Goal: Check status: Check status

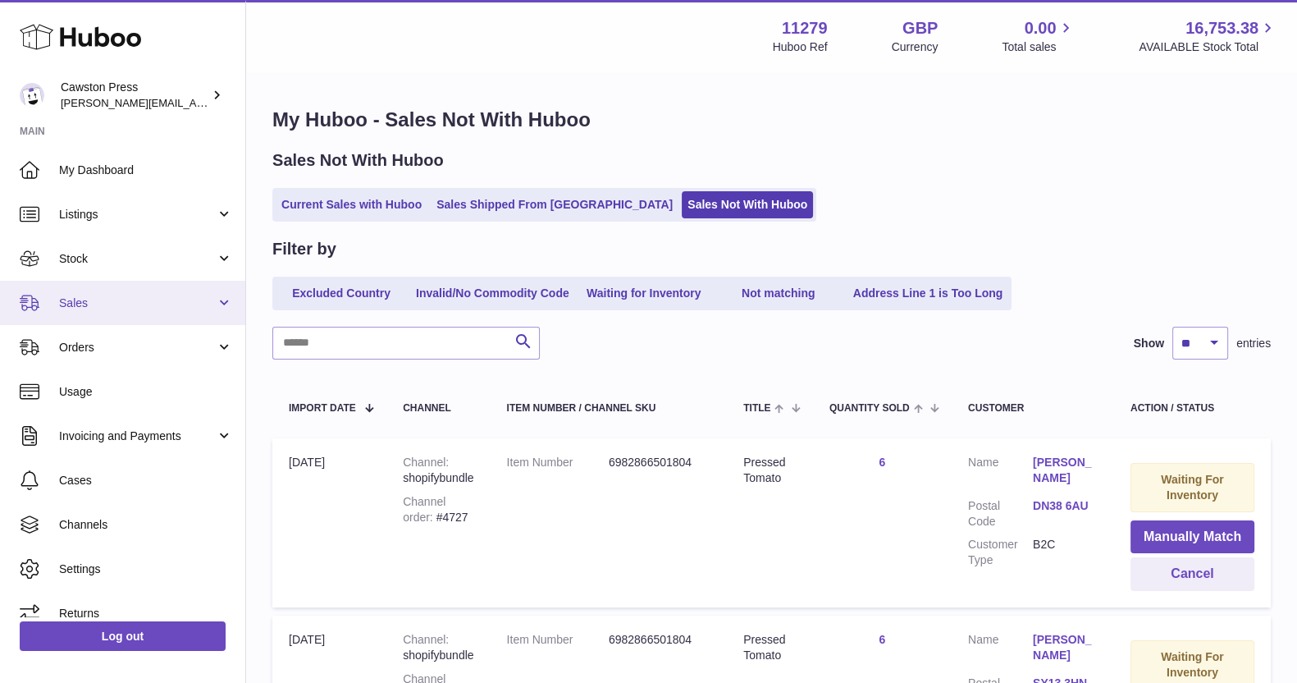
click at [102, 304] on span "Sales" at bounding box center [137, 303] width 157 height 16
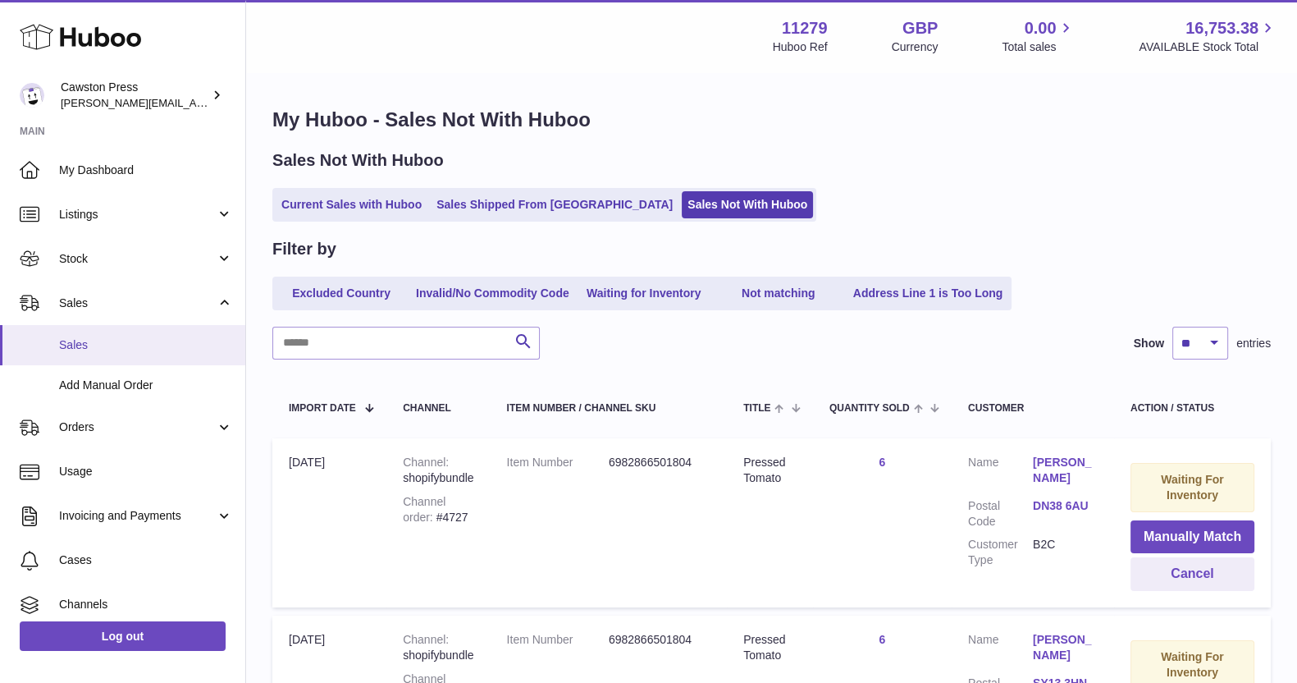
click at [94, 335] on link "Sales" at bounding box center [122, 345] width 245 height 40
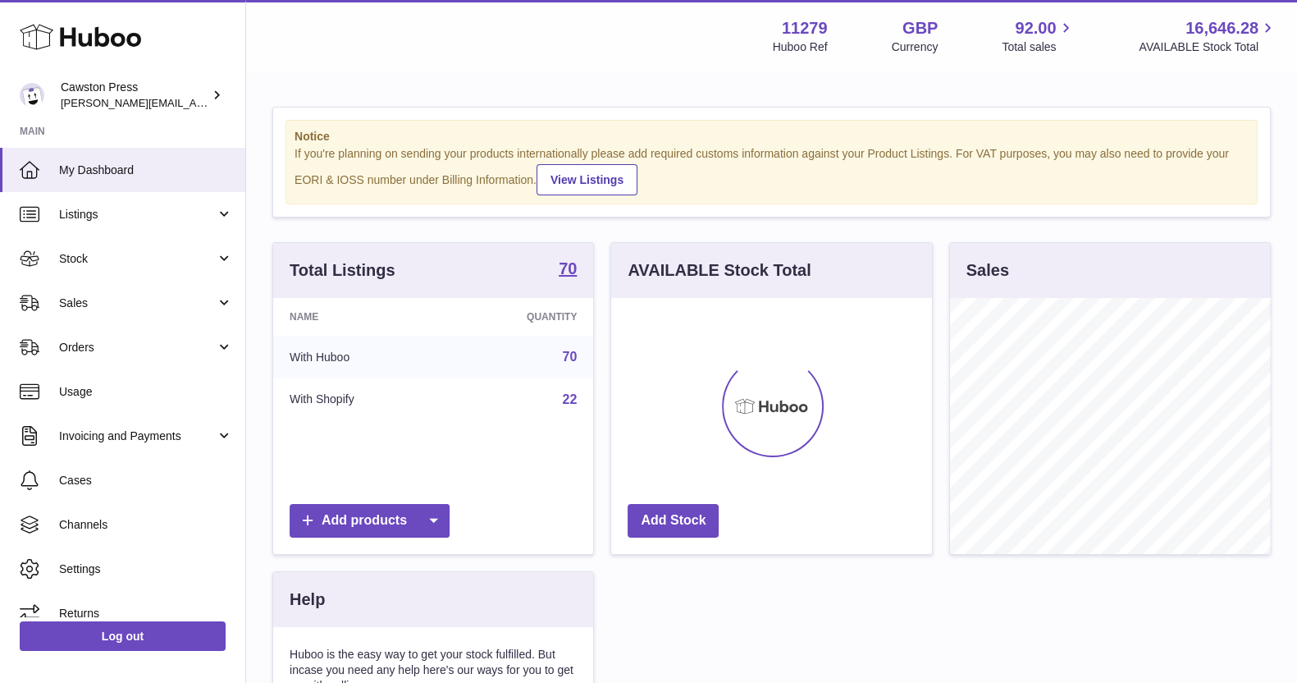
scroll to position [256, 319]
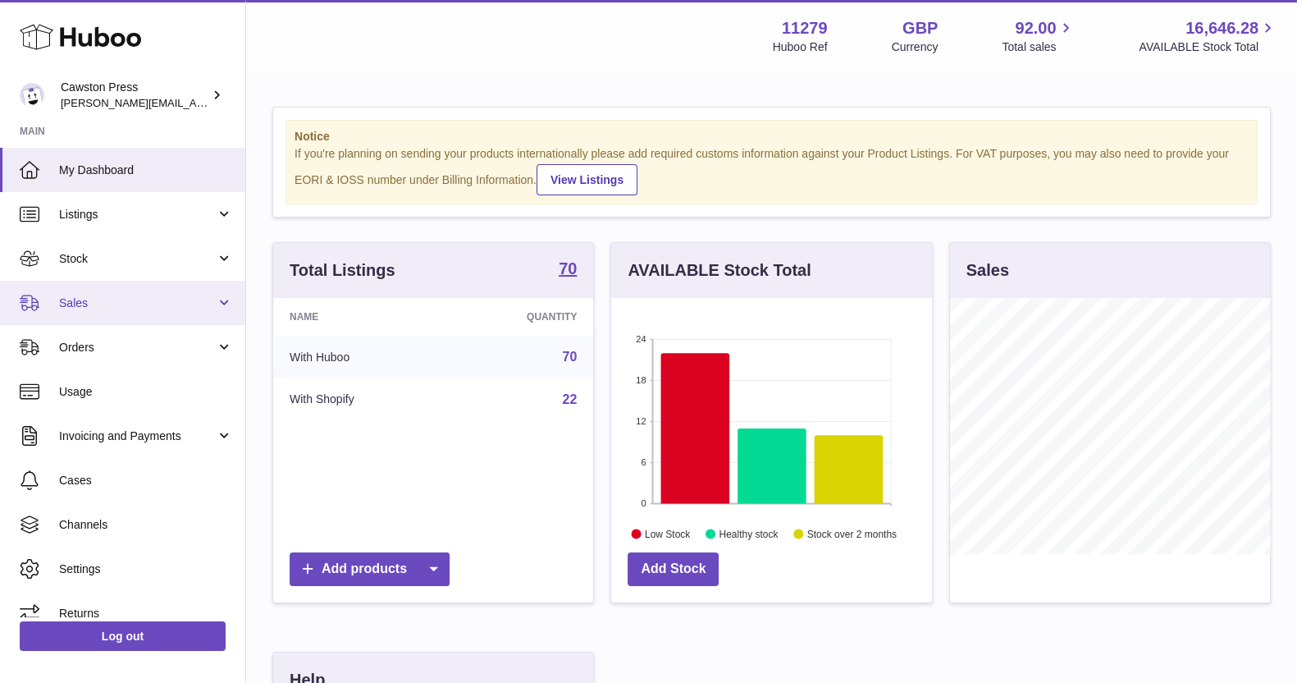
click at [136, 287] on link "Sales" at bounding box center [122, 303] width 245 height 44
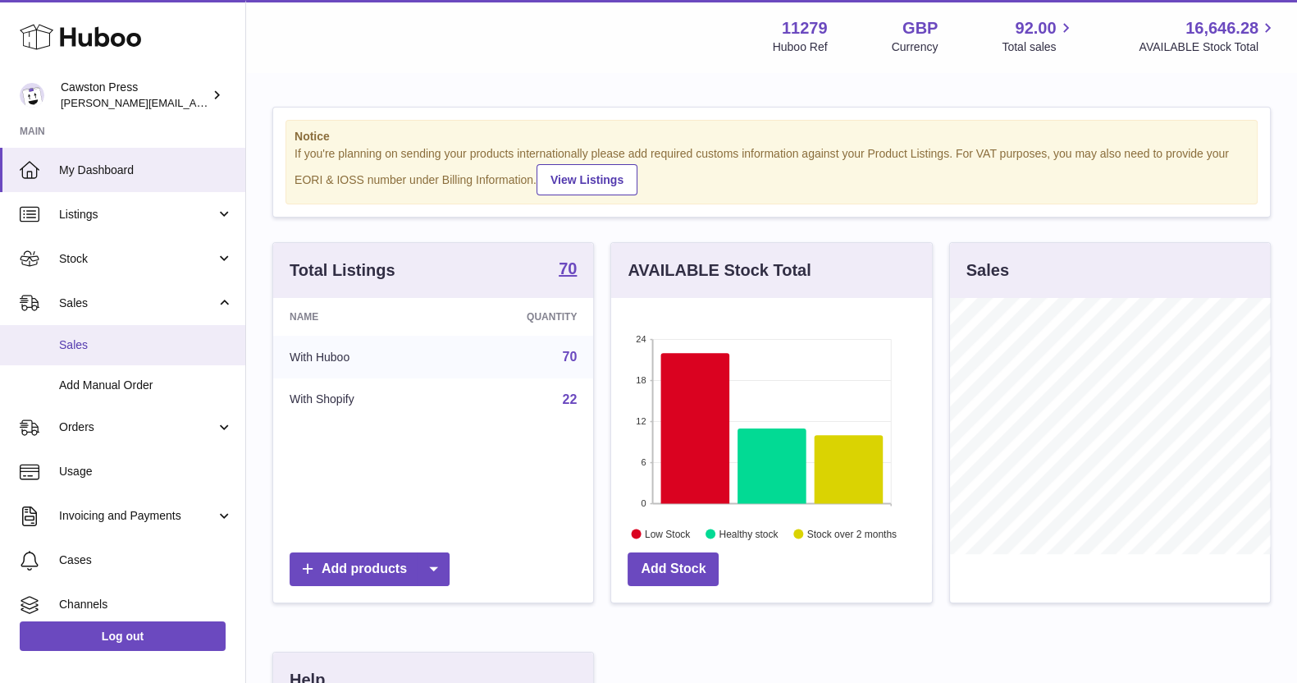
click at [121, 353] on link "Sales" at bounding box center [122, 345] width 245 height 40
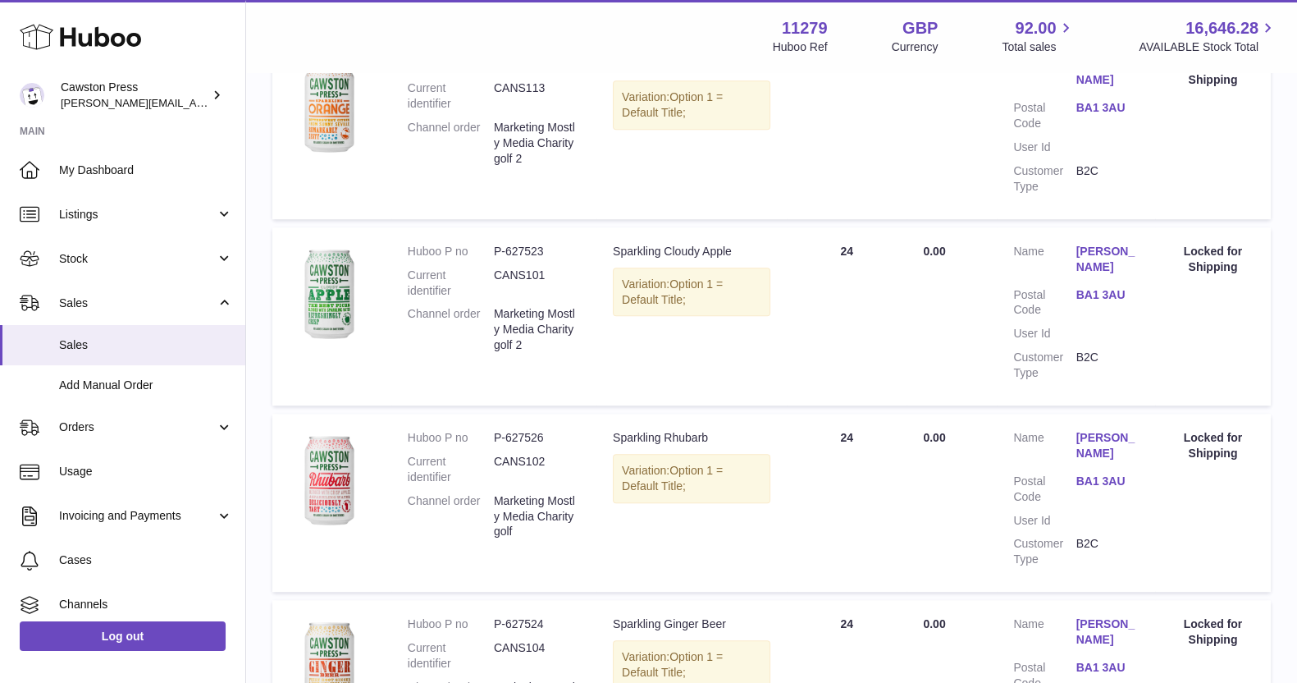
scroll to position [1777, 0]
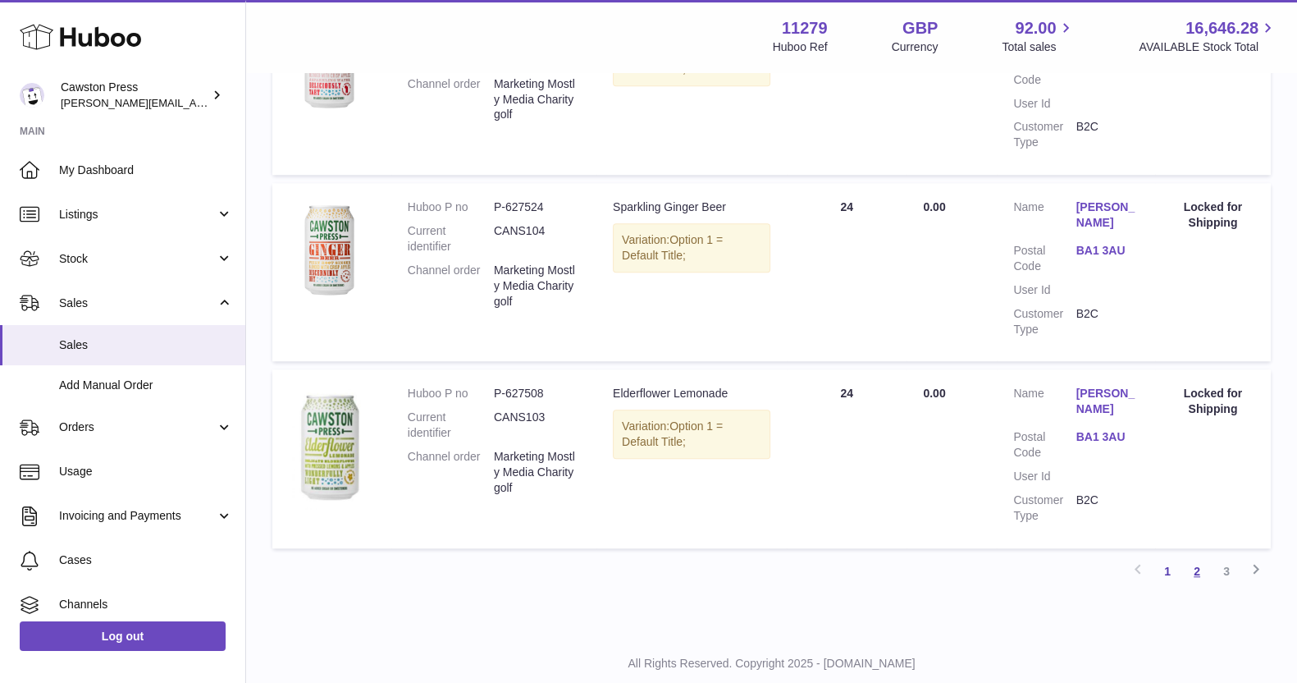
click at [1197, 556] on link "2" at bounding box center [1198, 571] width 30 height 30
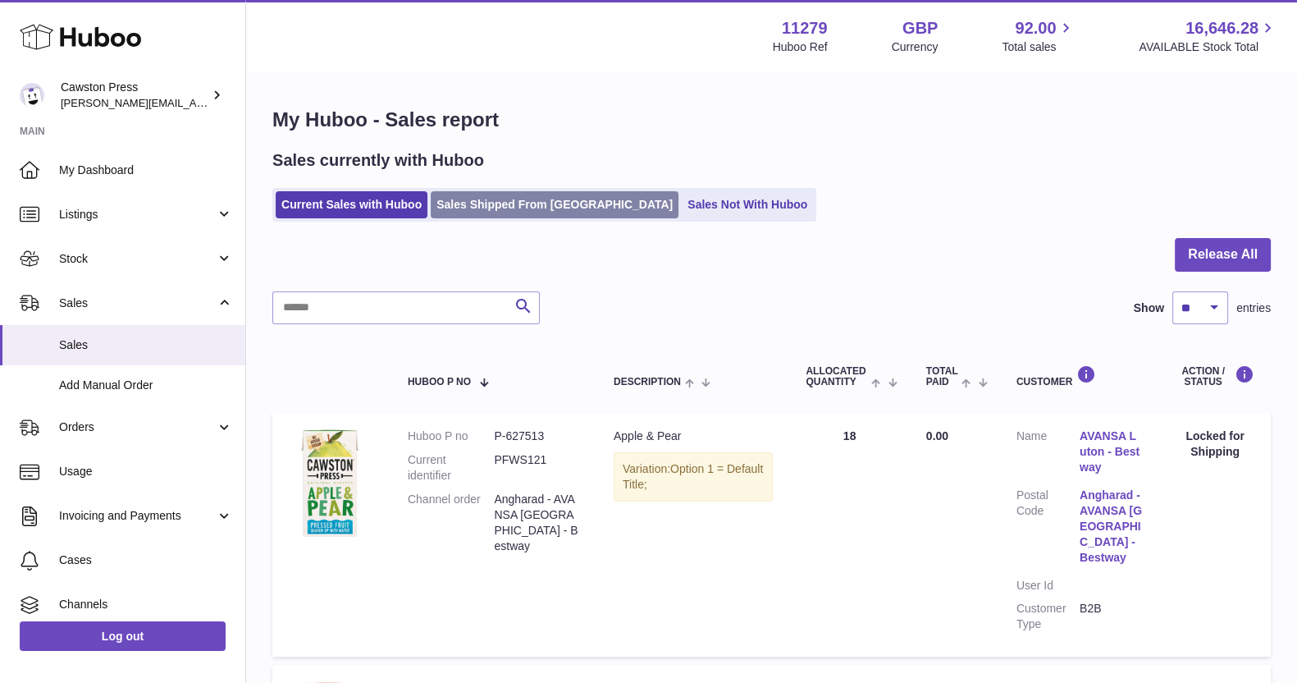
click at [505, 199] on link "Sales Shipped From [GEOGRAPHIC_DATA]" at bounding box center [555, 204] width 248 height 27
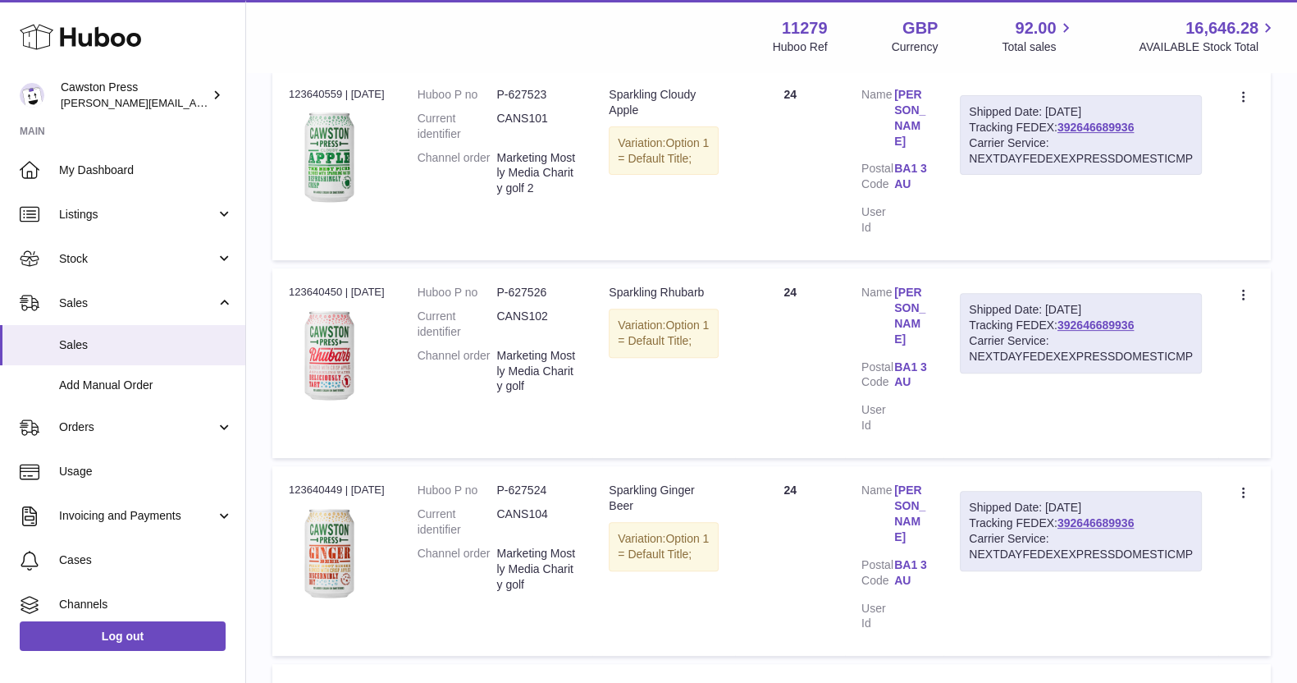
scroll to position [989, 0]
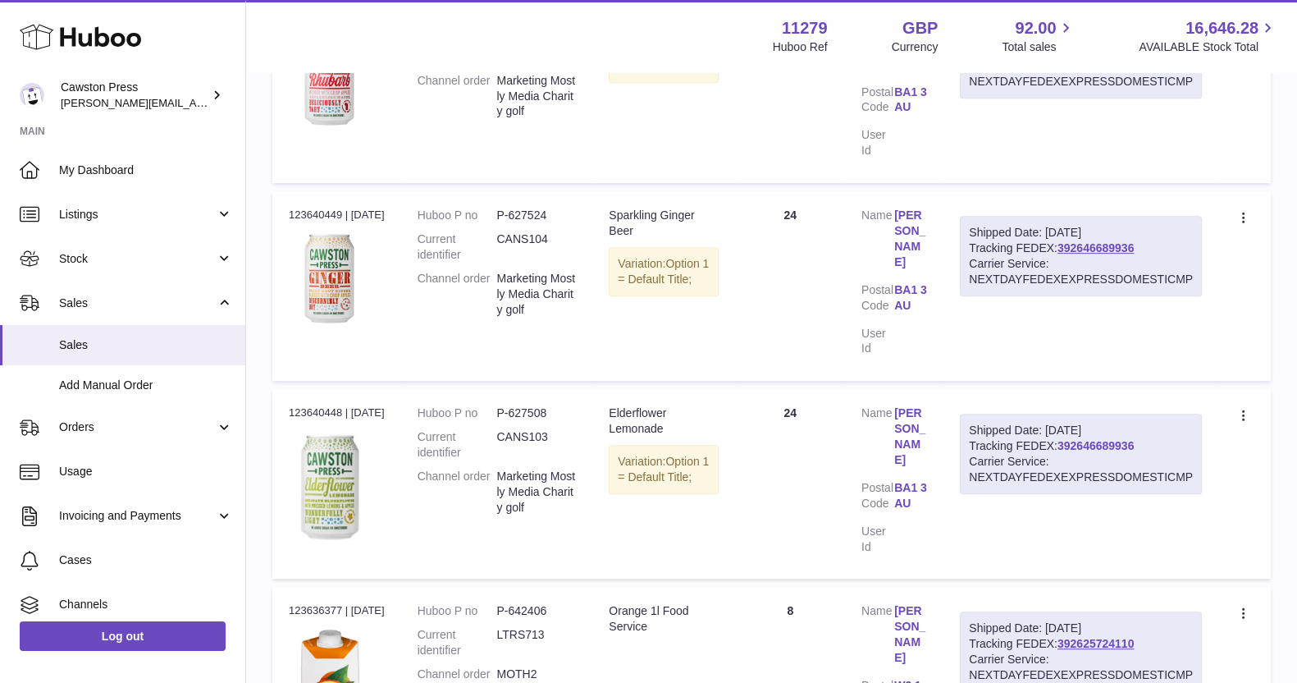
click at [1121, 439] on link "392646689936" at bounding box center [1096, 445] width 76 height 13
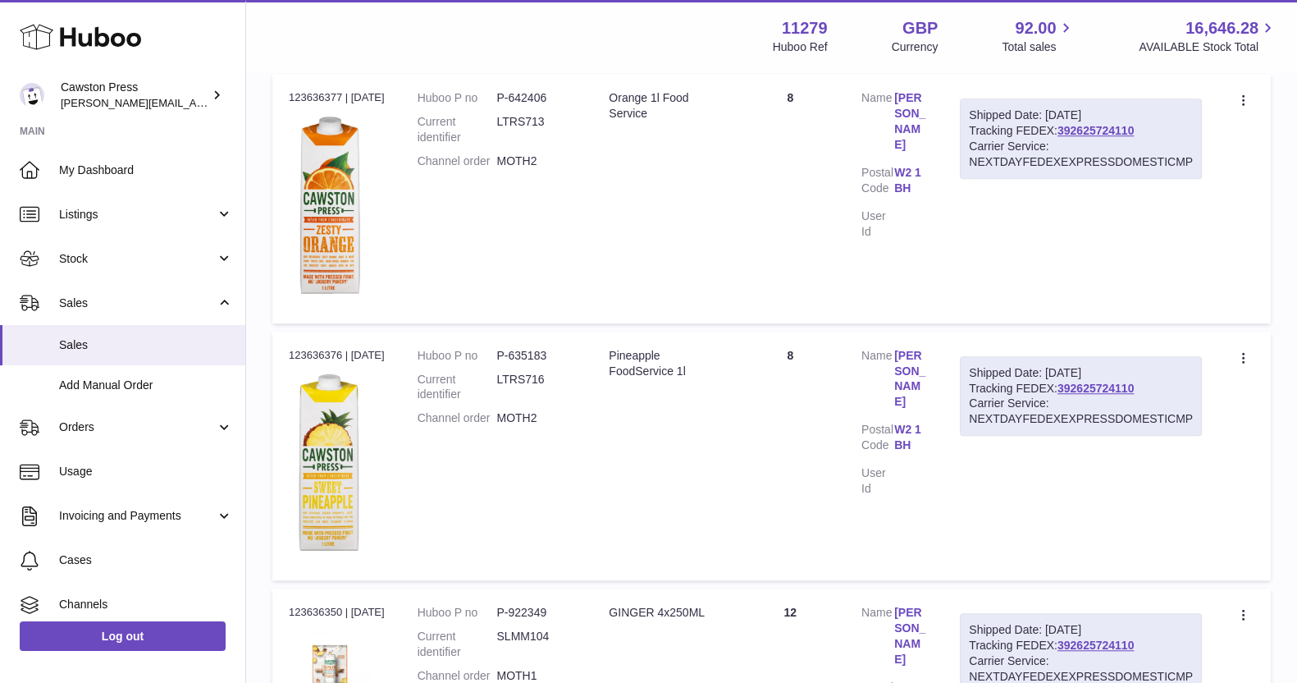
scroll to position [1809, 0]
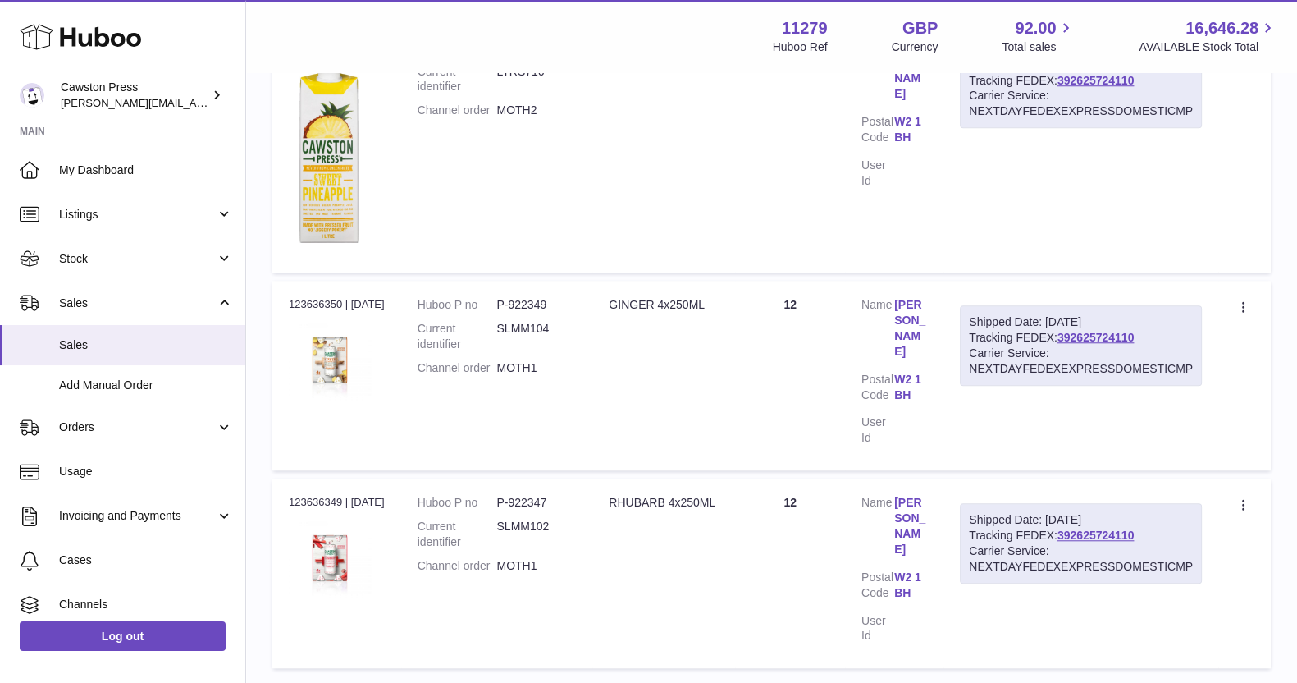
click at [1026, 676] on link "2" at bounding box center [1020, 691] width 30 height 30
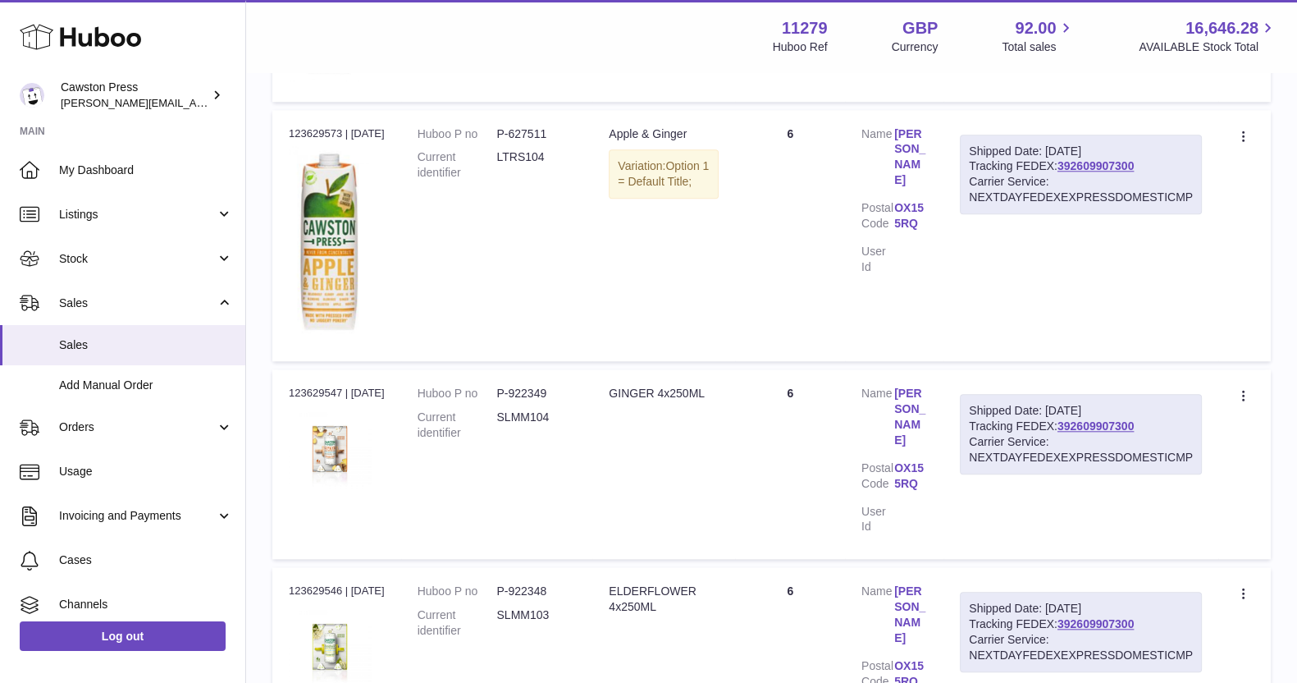
scroll to position [2172, 0]
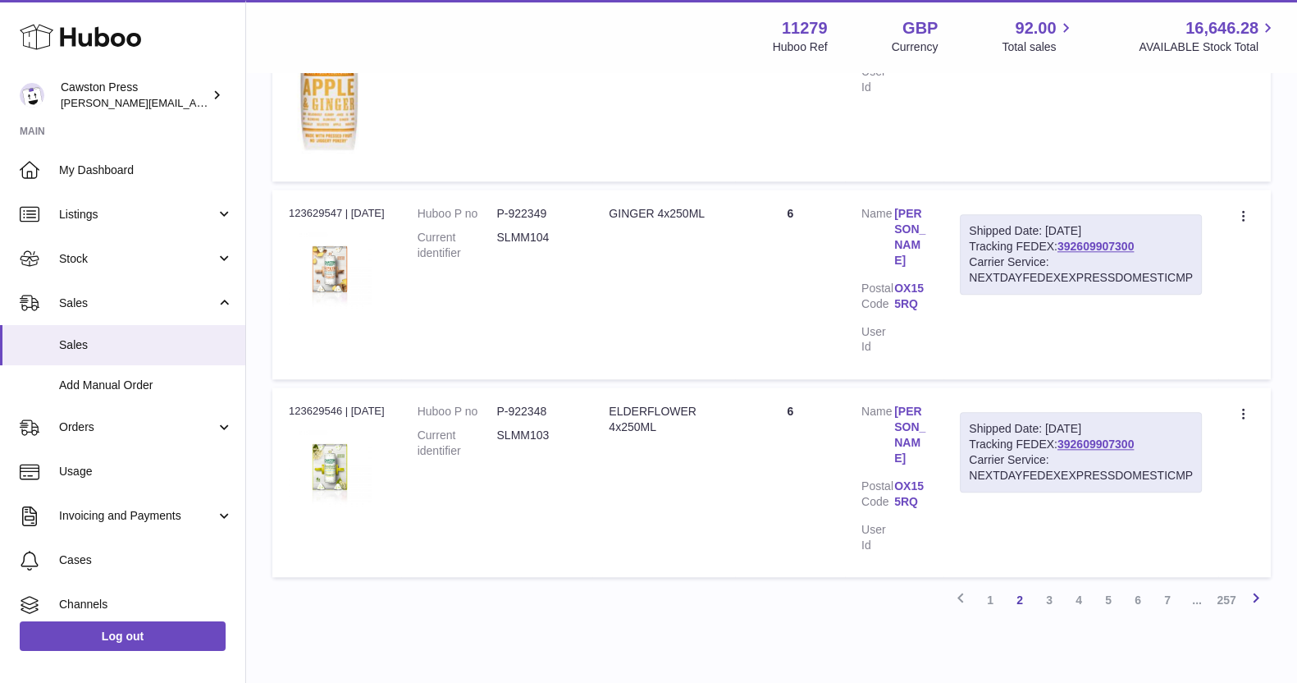
click at [1264, 588] on icon at bounding box center [1257, 598] width 20 height 21
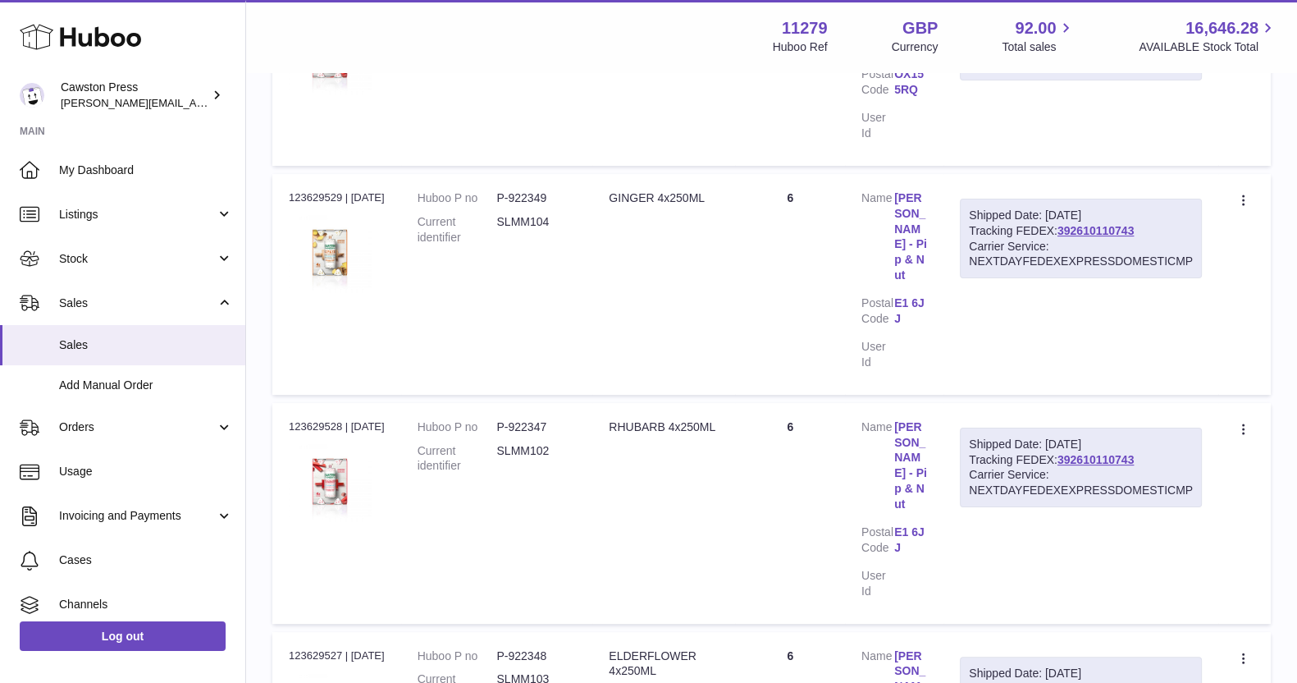
scroll to position [587, 0]
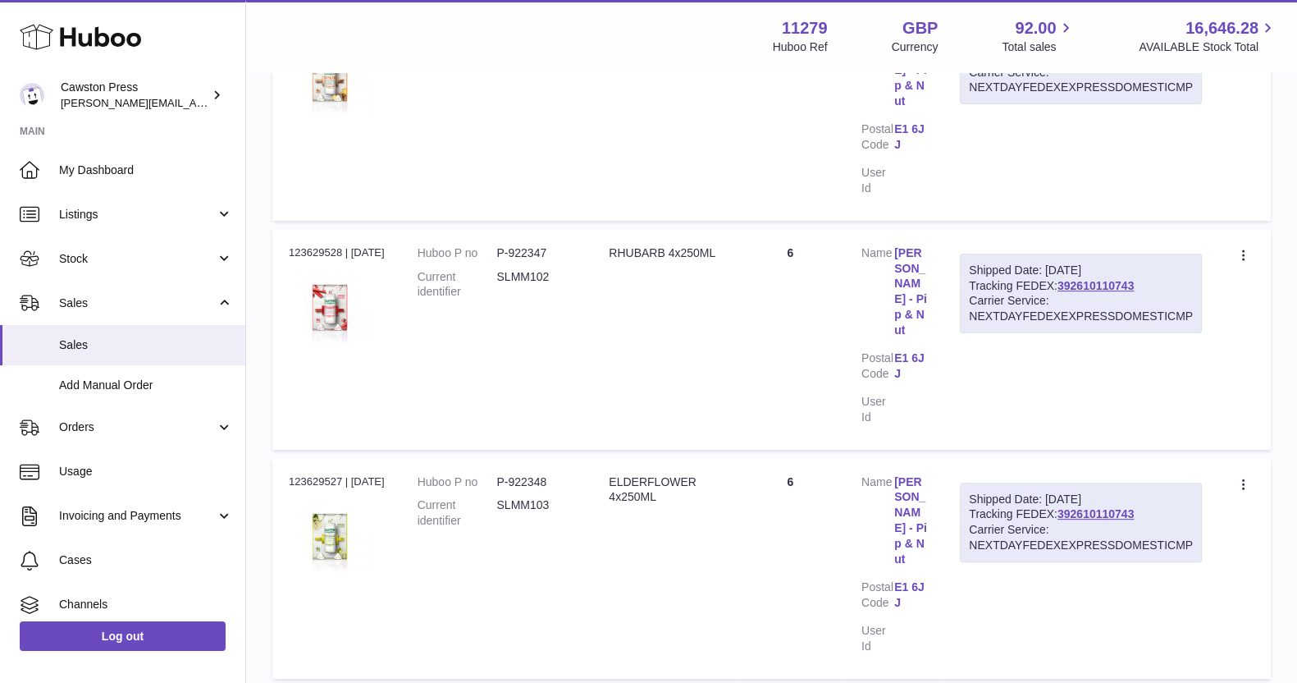
click at [811, 536] on td "Quantity 6" at bounding box center [790, 568] width 110 height 221
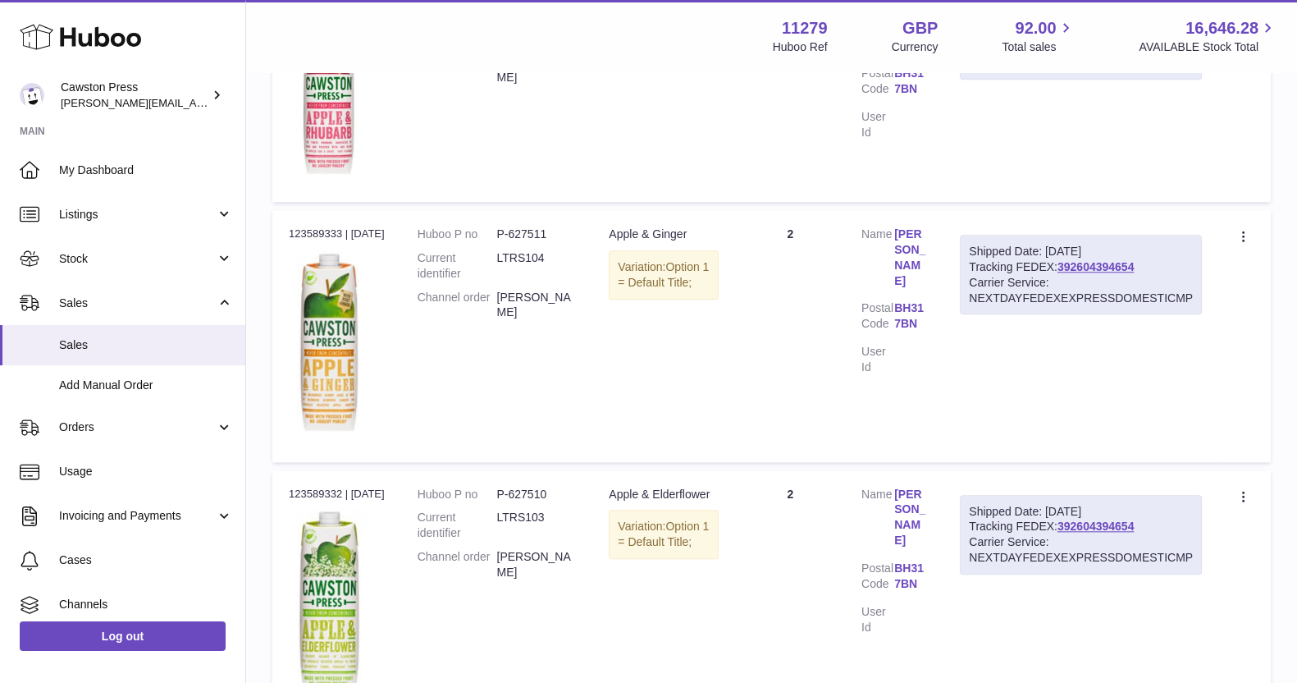
scroll to position [2170, 0]
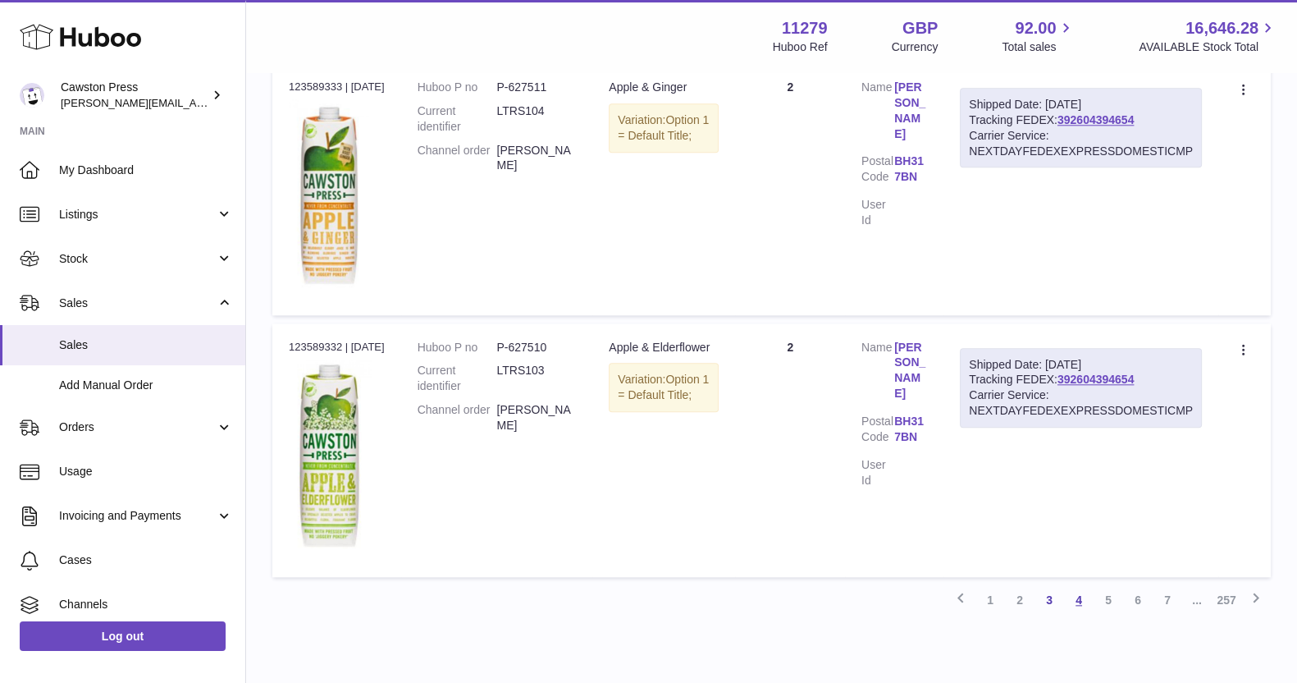
click at [1083, 585] on link "4" at bounding box center [1079, 600] width 30 height 30
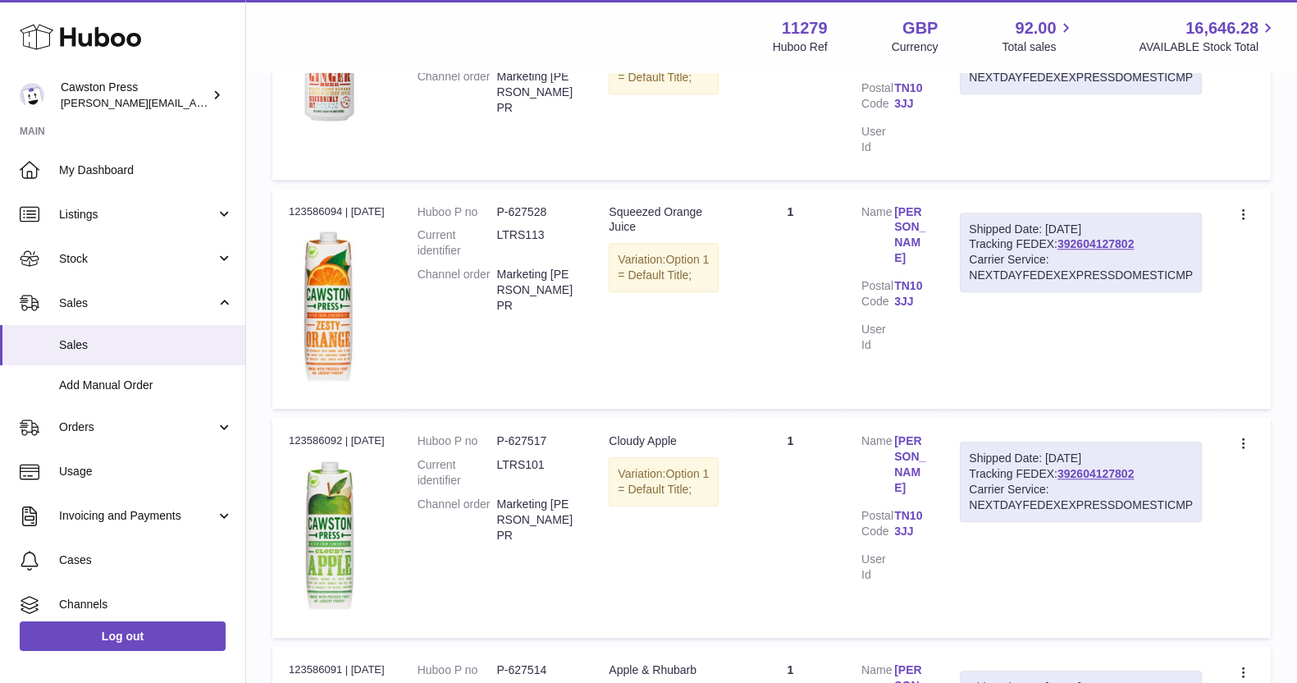
scroll to position [1818, 0]
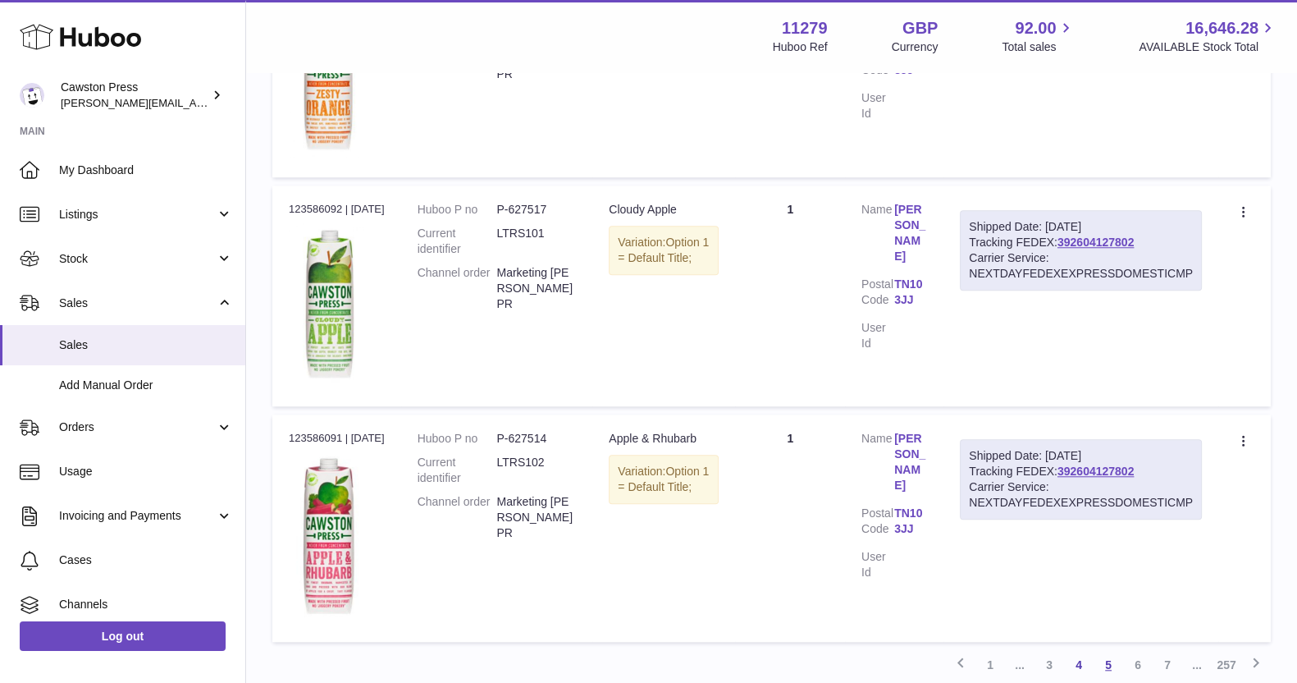
click at [1106, 650] on link "5" at bounding box center [1109, 665] width 30 height 30
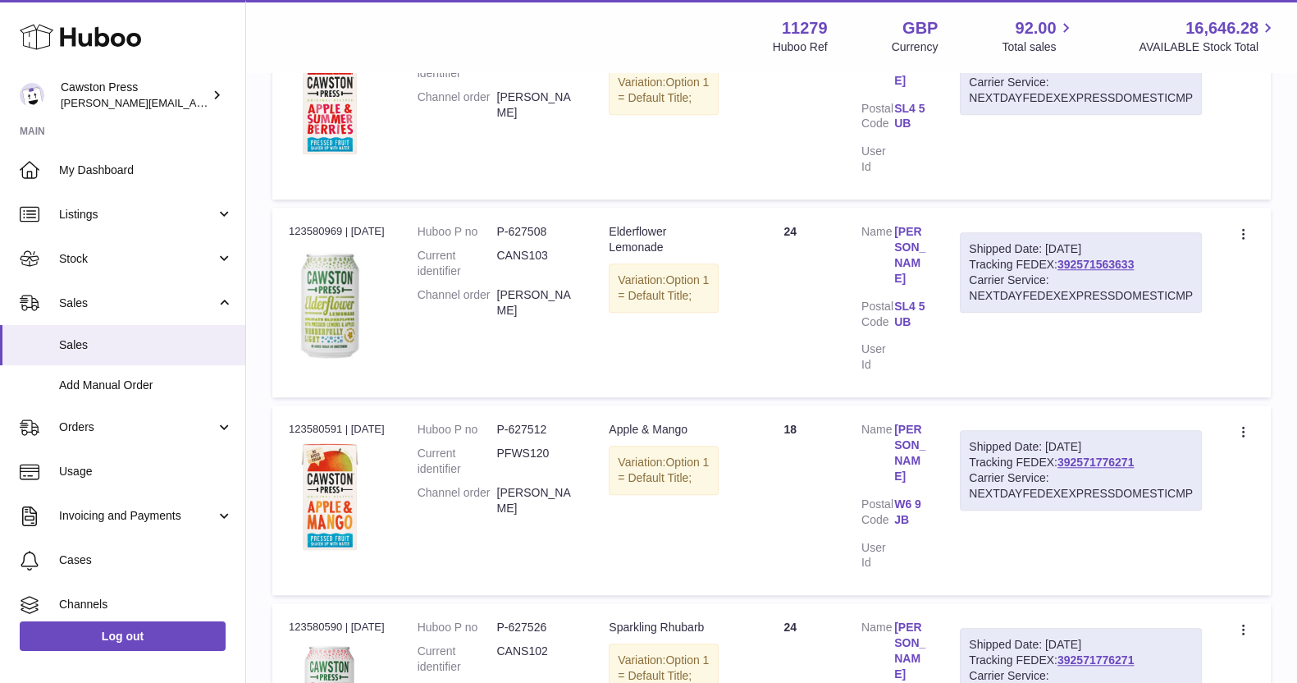
scroll to position [1920, 0]
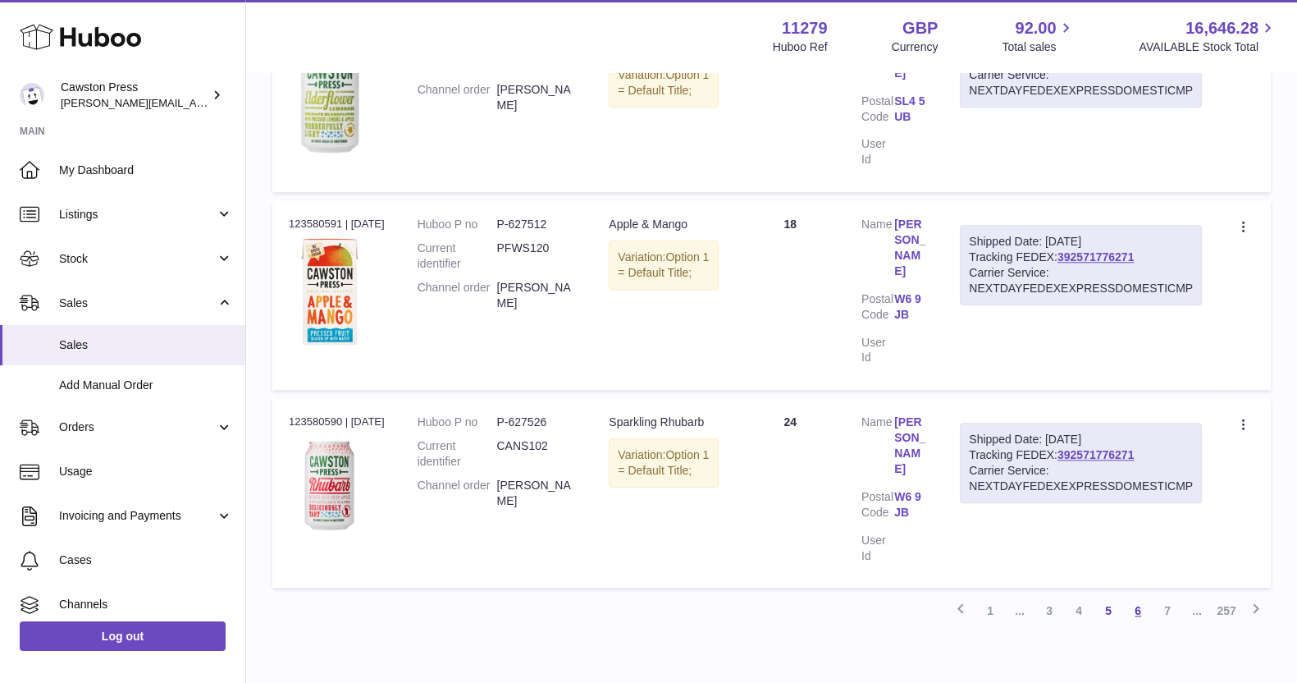
click at [1139, 596] on link "6" at bounding box center [1138, 611] width 30 height 30
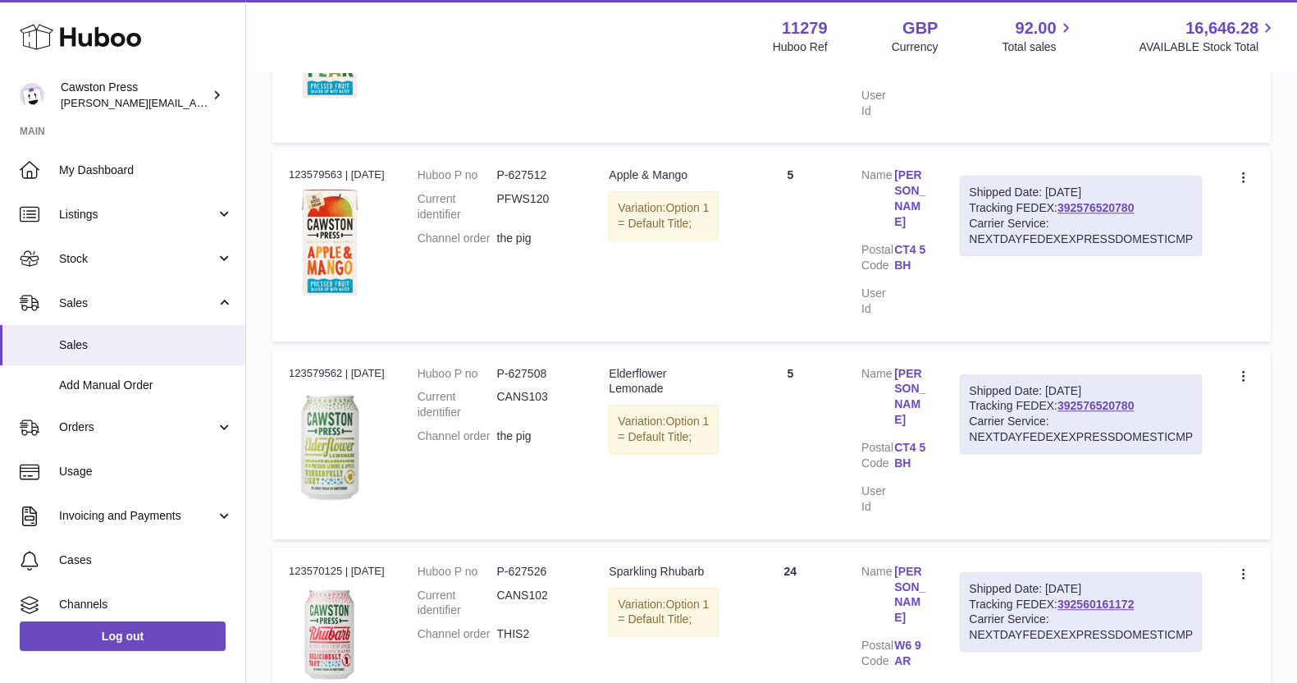
scroll to position [1798, 0]
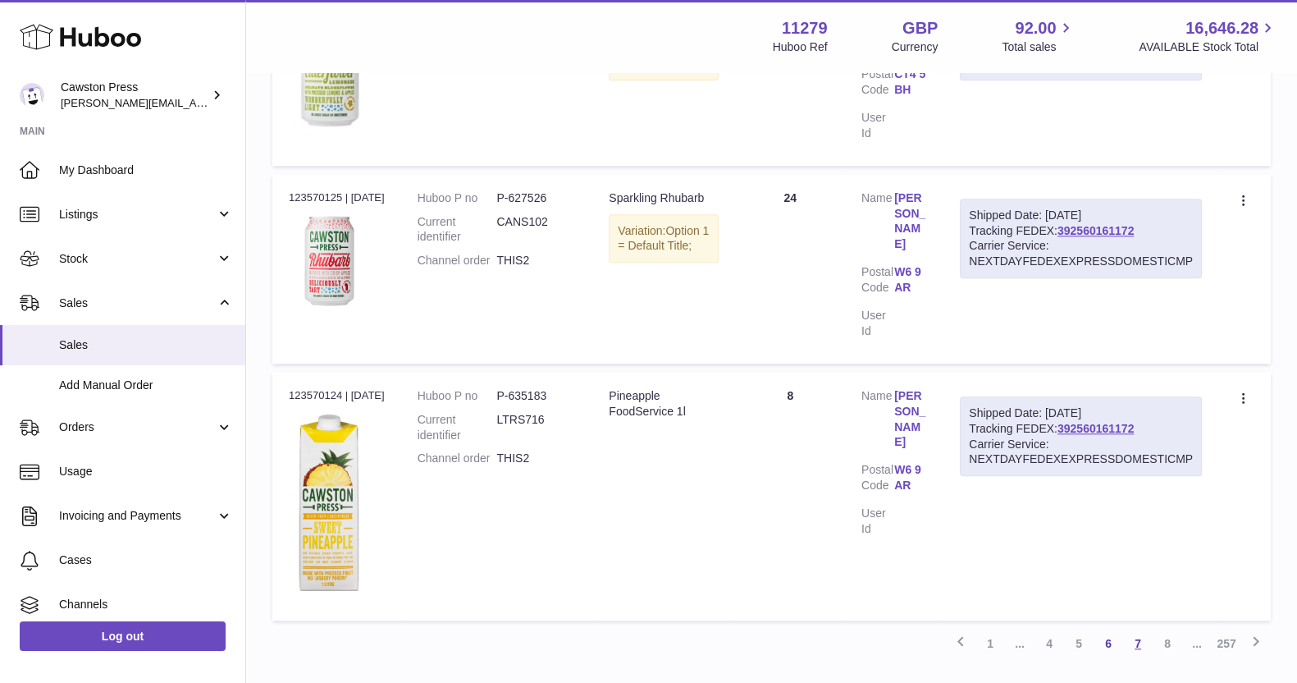
click at [1133, 629] on link "7" at bounding box center [1138, 644] width 30 height 30
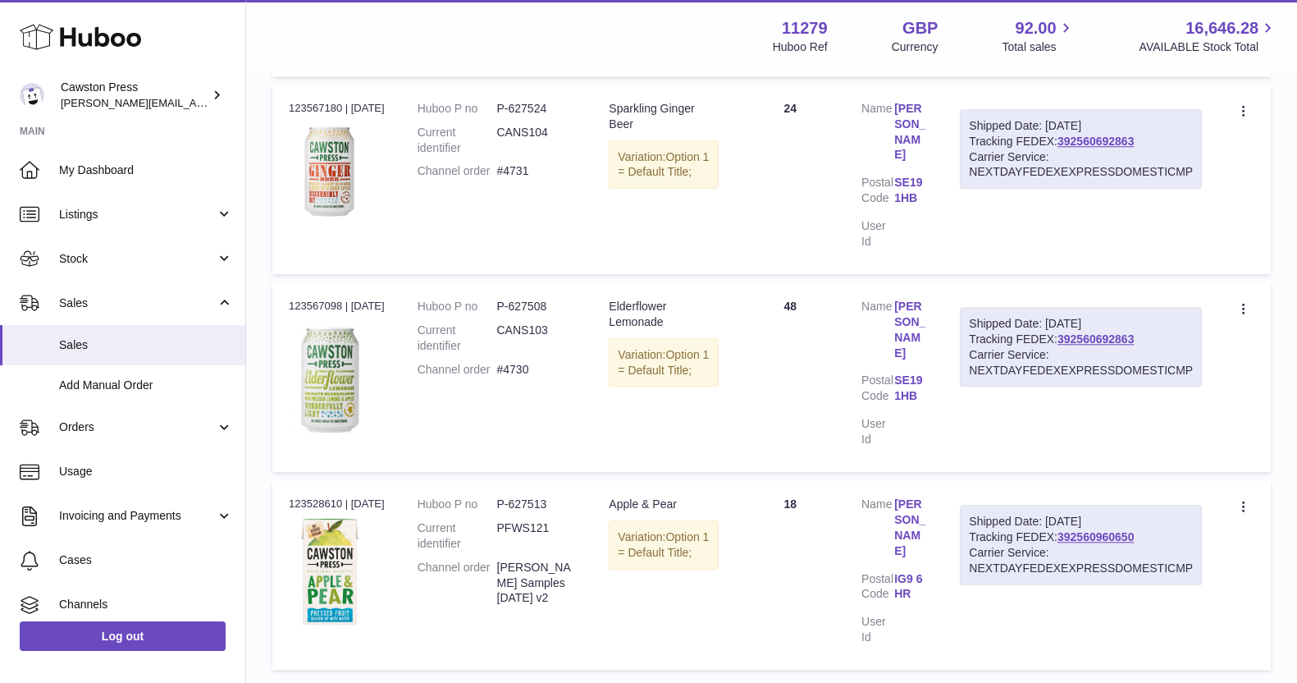
scroll to position [2068, 0]
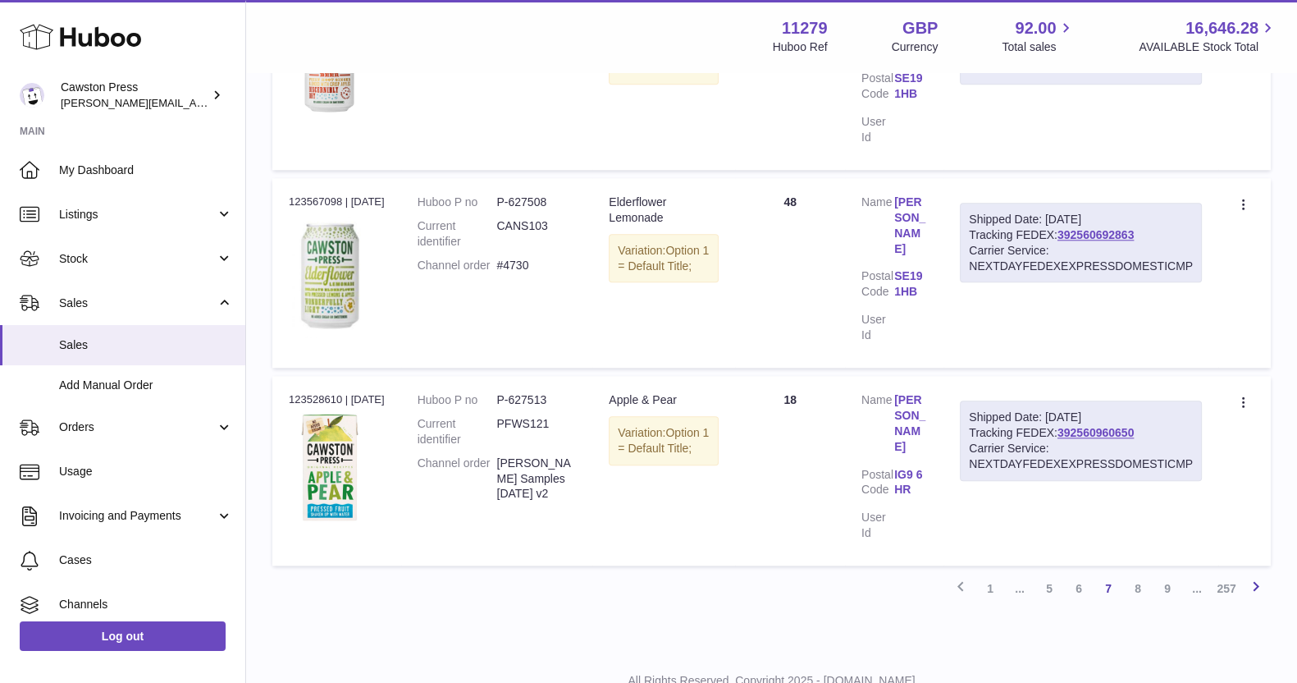
click at [1258, 576] on icon at bounding box center [1257, 586] width 20 height 21
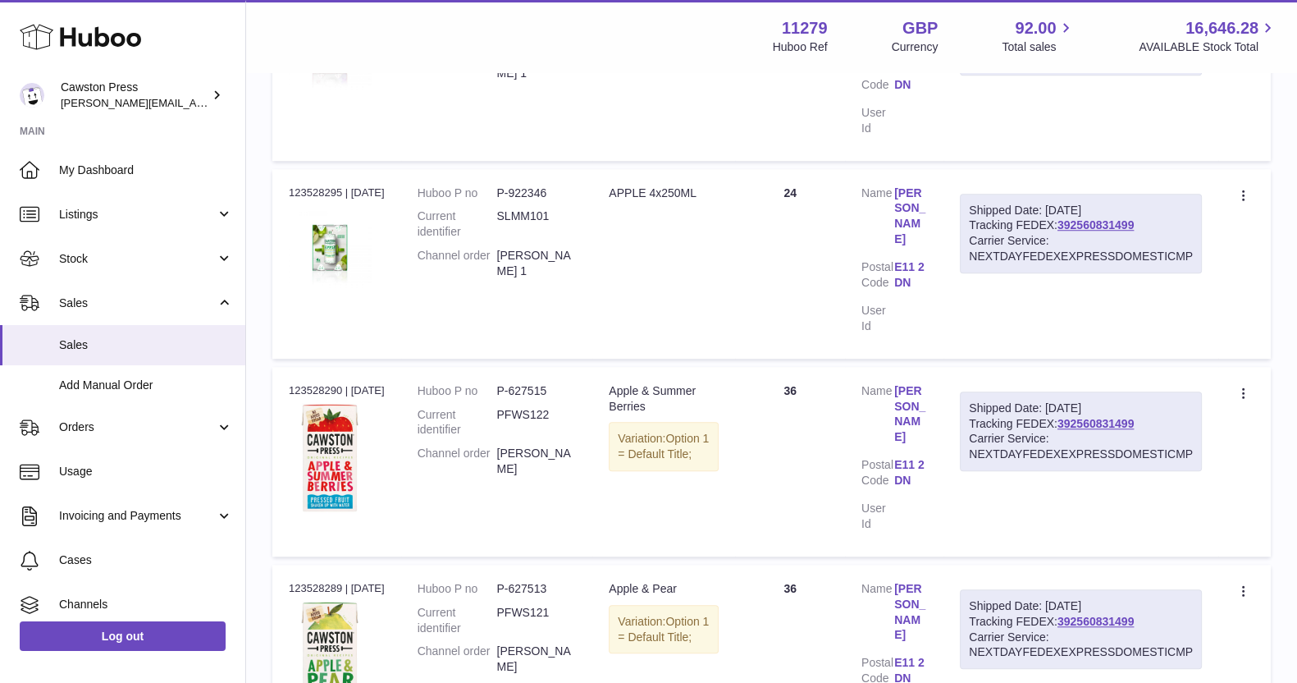
scroll to position [1612, 0]
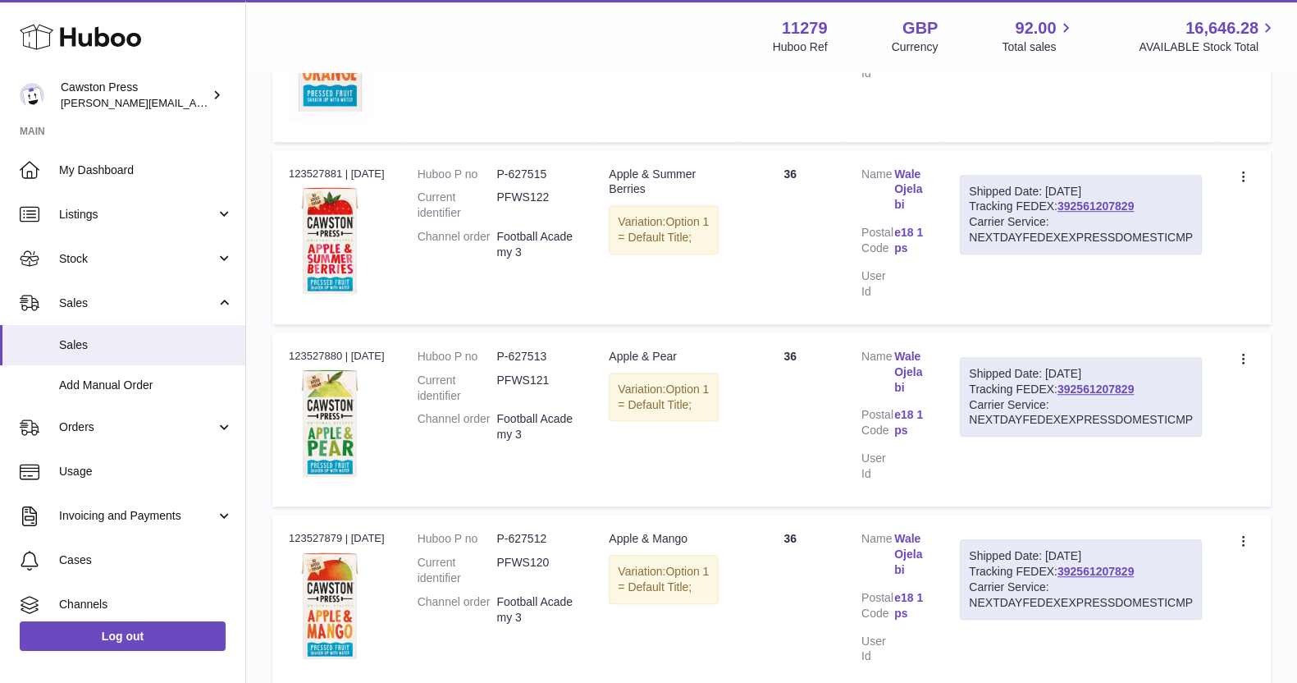
scroll to position [1731, 0]
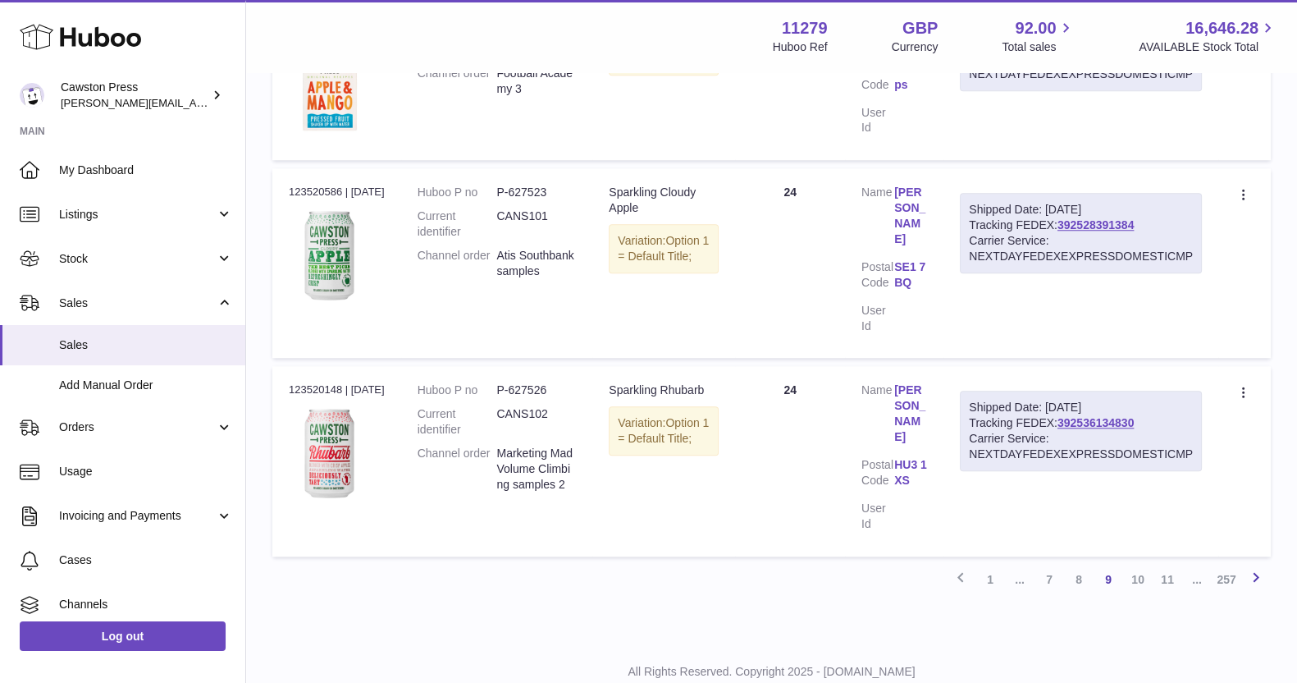
click at [1256, 567] on icon at bounding box center [1257, 577] width 20 height 21
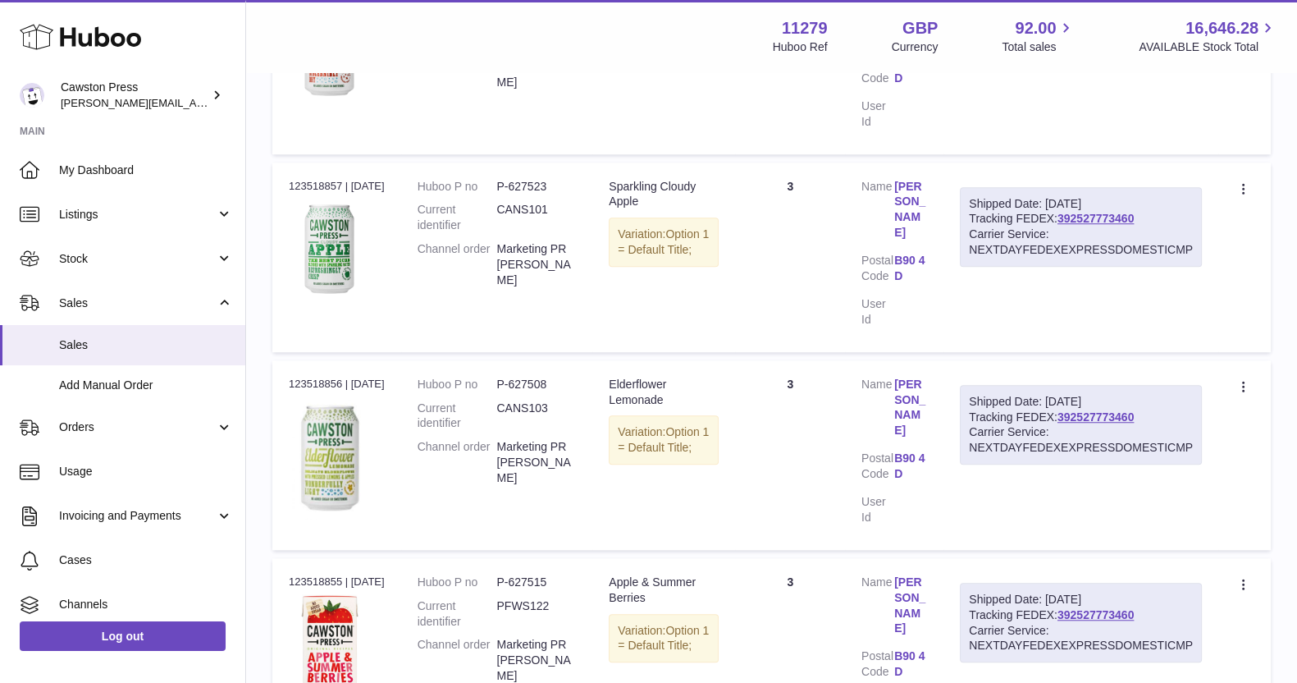
scroll to position [1713, 0]
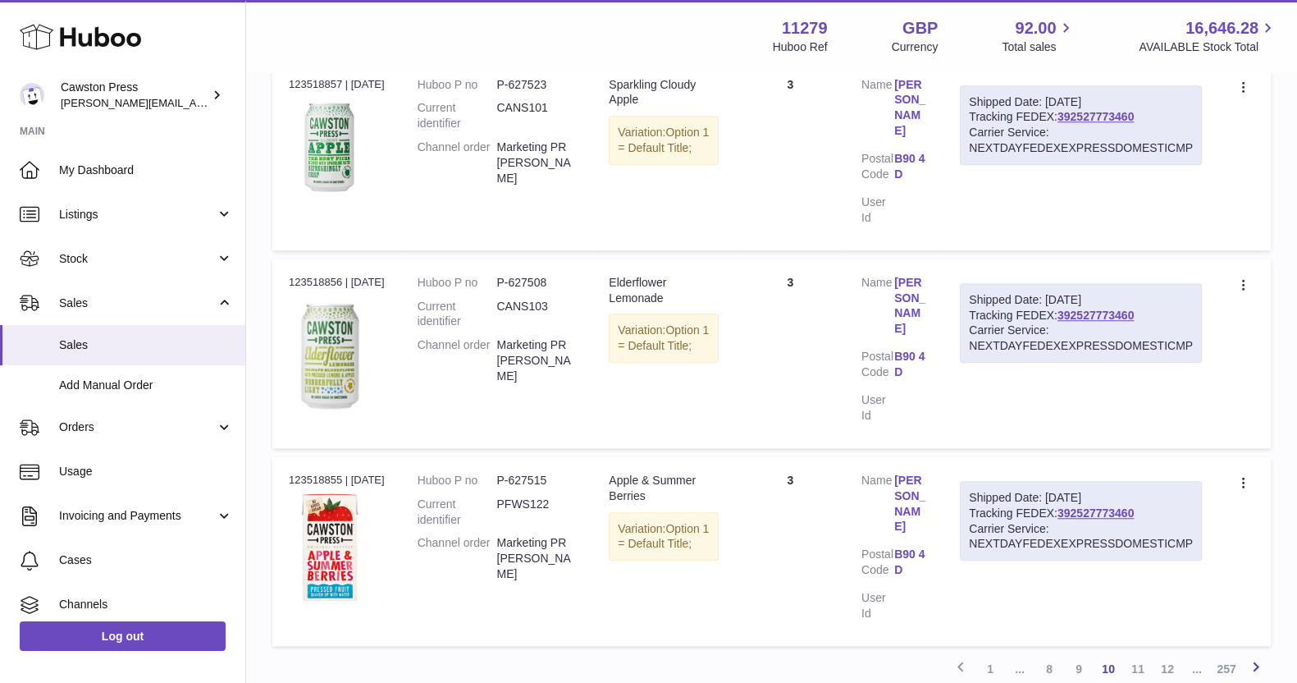
click at [1260, 656] on icon at bounding box center [1257, 666] width 20 height 21
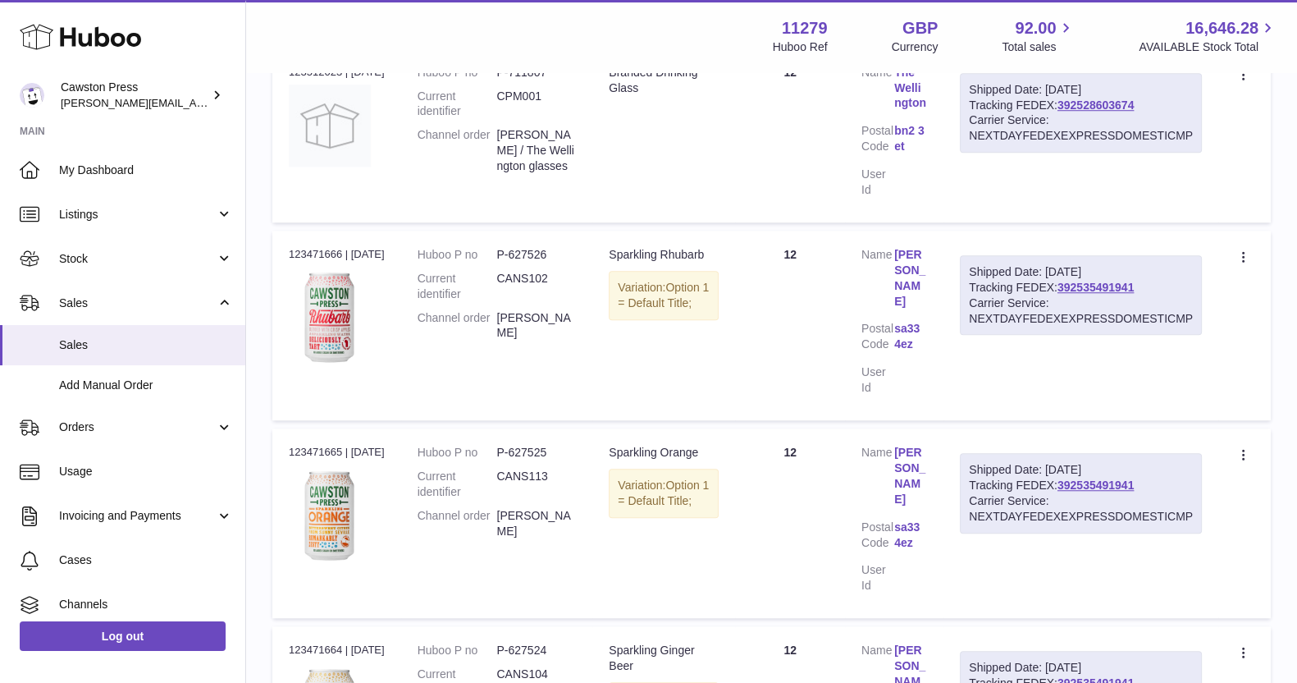
scroll to position [1829, 0]
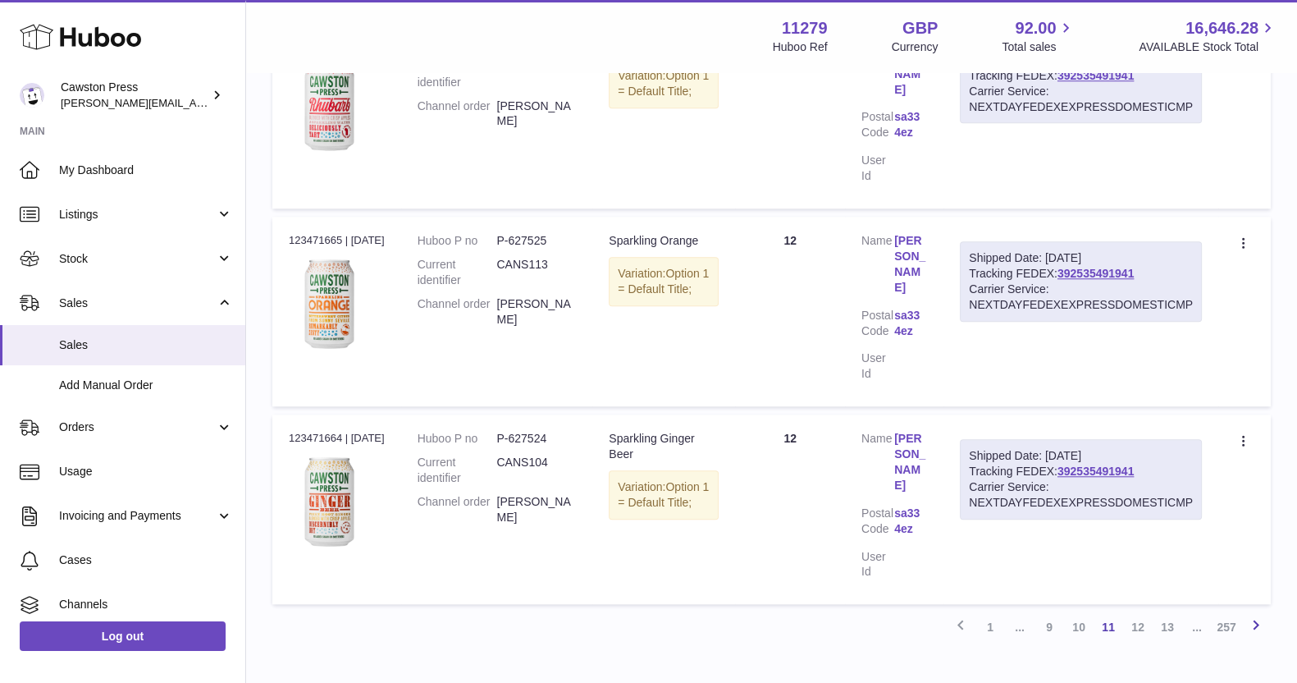
click at [1254, 615] on icon at bounding box center [1257, 625] width 20 height 21
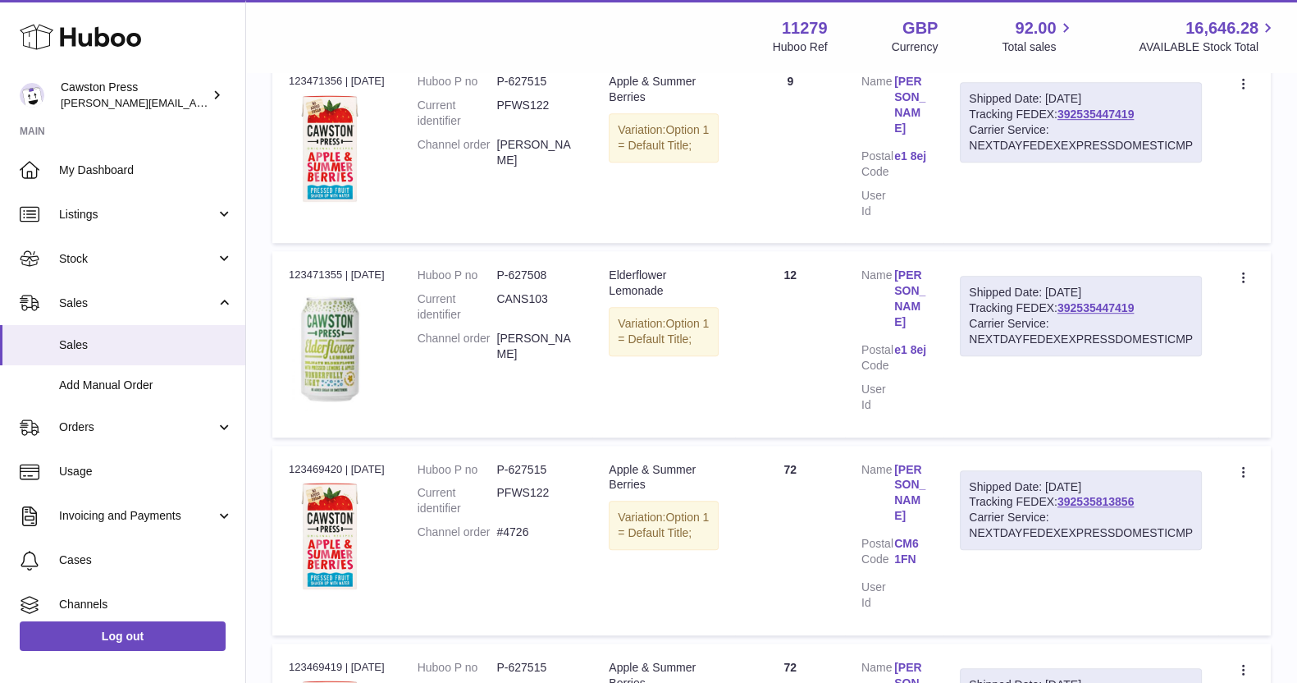
scroll to position [1693, 0]
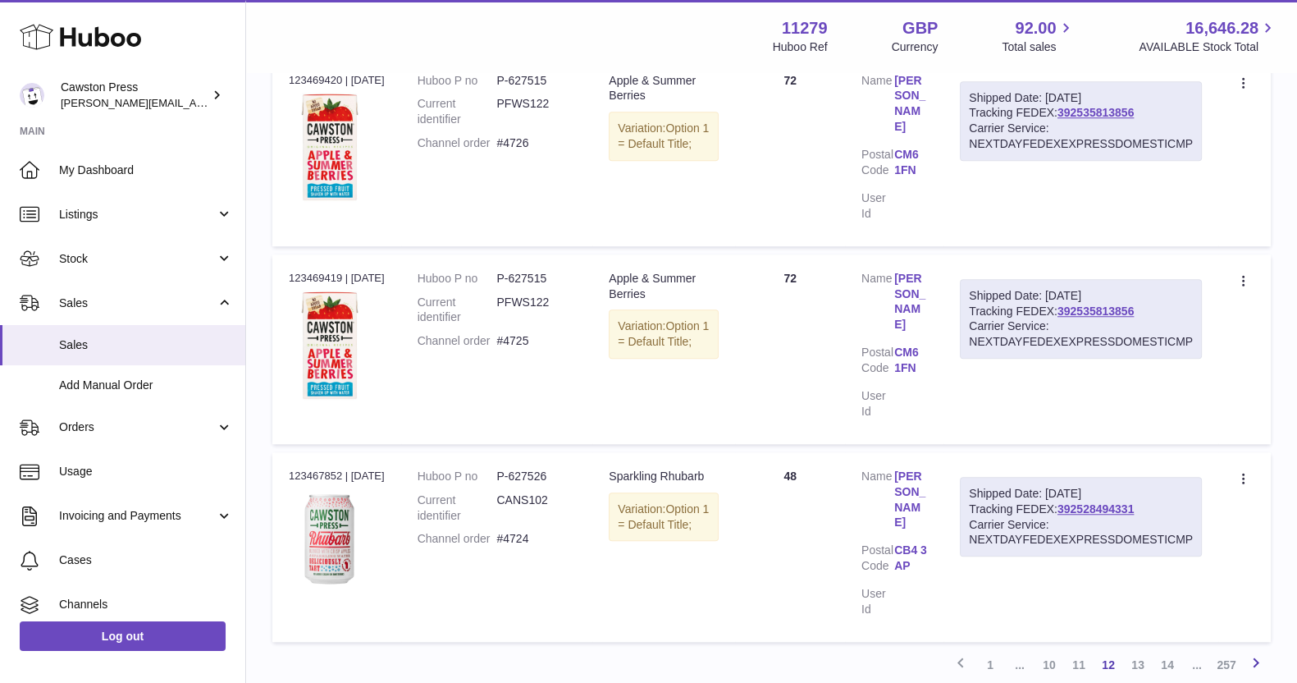
click at [1253, 652] on icon at bounding box center [1257, 662] width 20 height 21
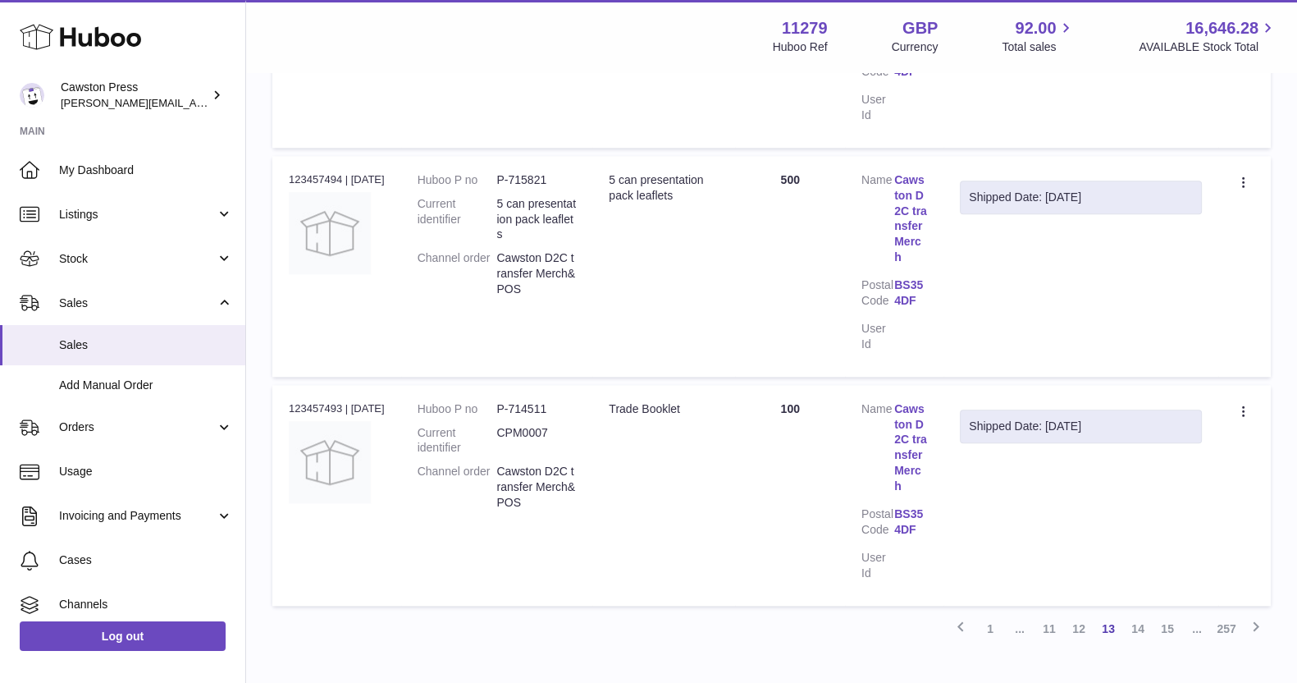
scroll to position [2099, 0]
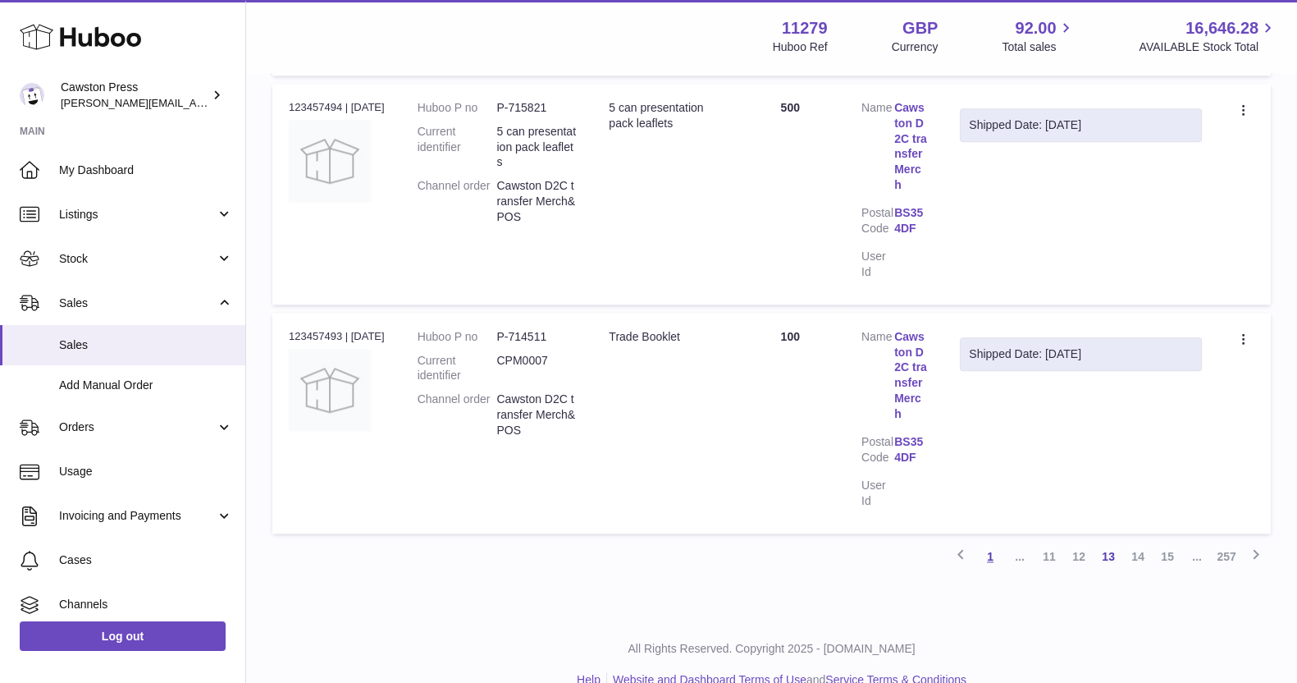
click at [1000, 542] on link "1" at bounding box center [991, 557] width 30 height 30
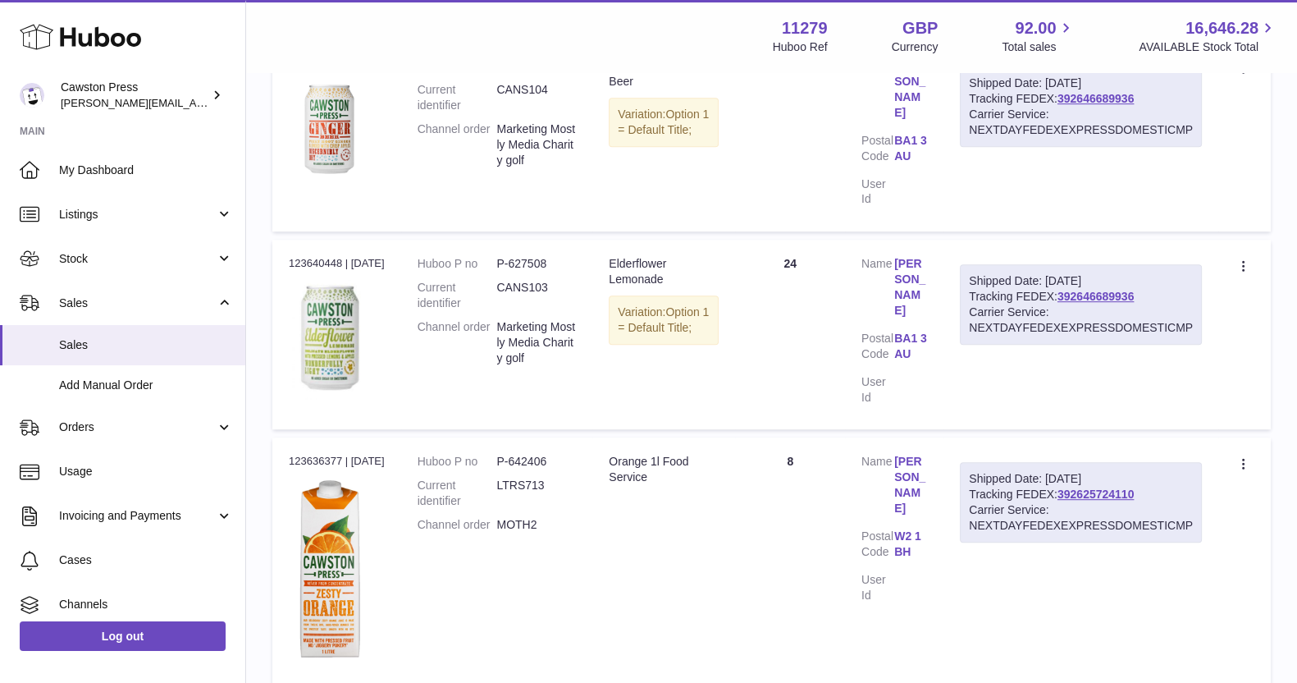
scroll to position [1100, 0]
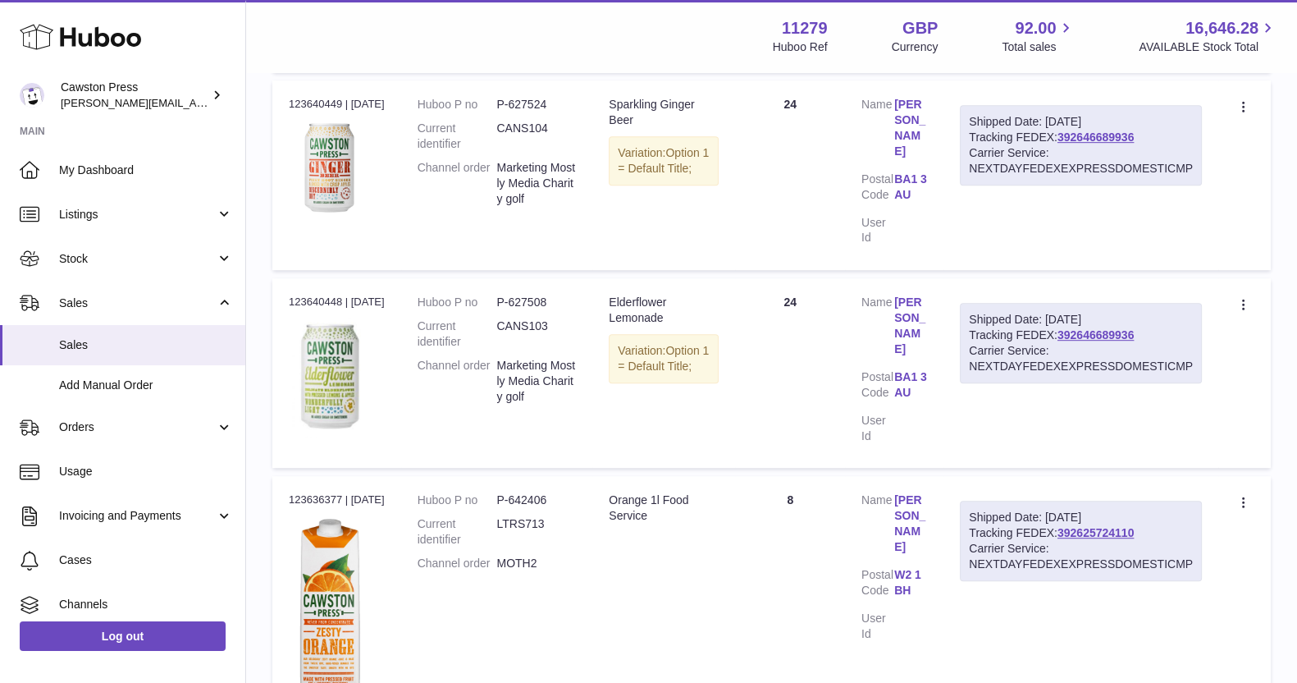
click at [1100, 312] on div "Shipped Date: 29th Aug 2025" at bounding box center [1081, 320] width 224 height 16
click at [1095, 328] on link "392646689936" at bounding box center [1096, 334] width 76 height 13
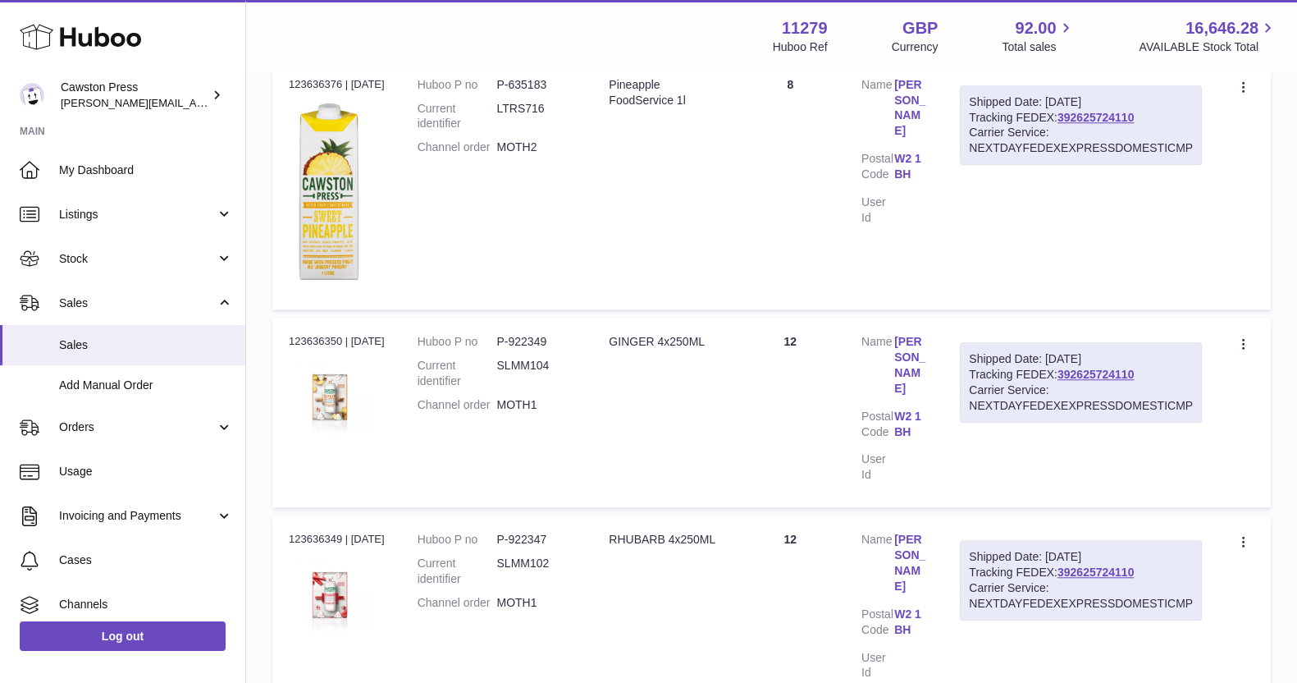
scroll to position [1858, 0]
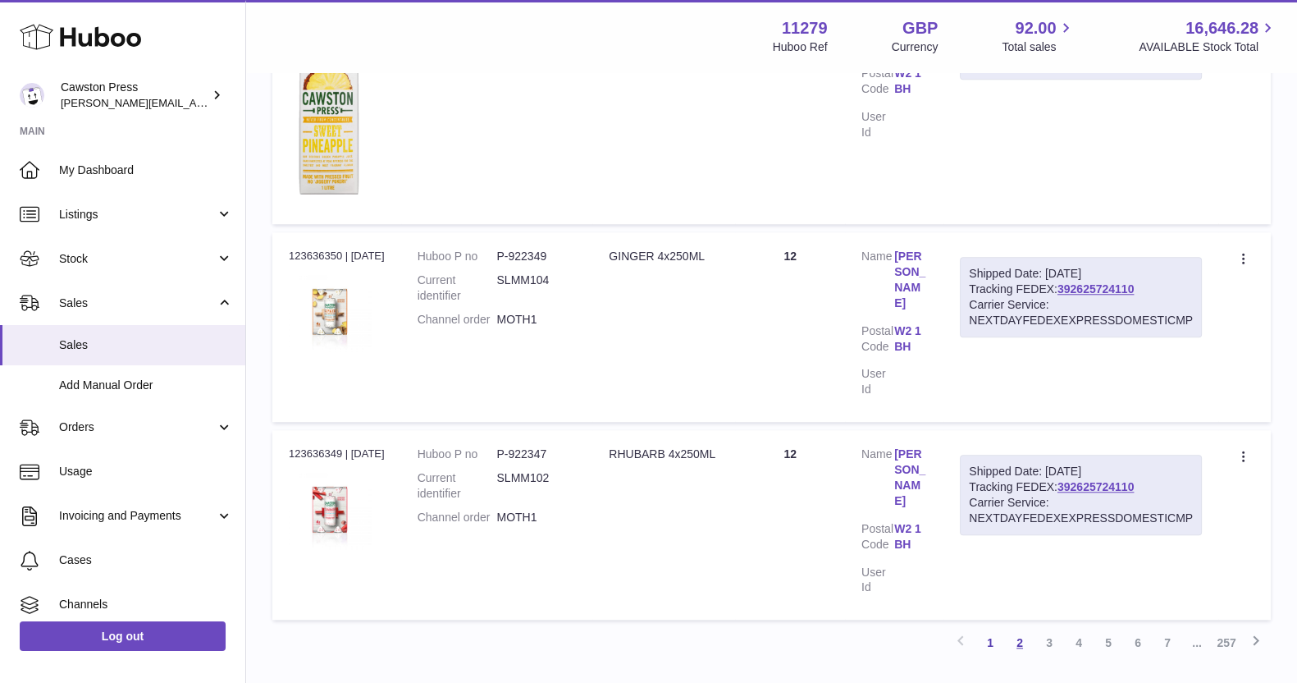
click at [1031, 628] on link "2" at bounding box center [1020, 643] width 30 height 30
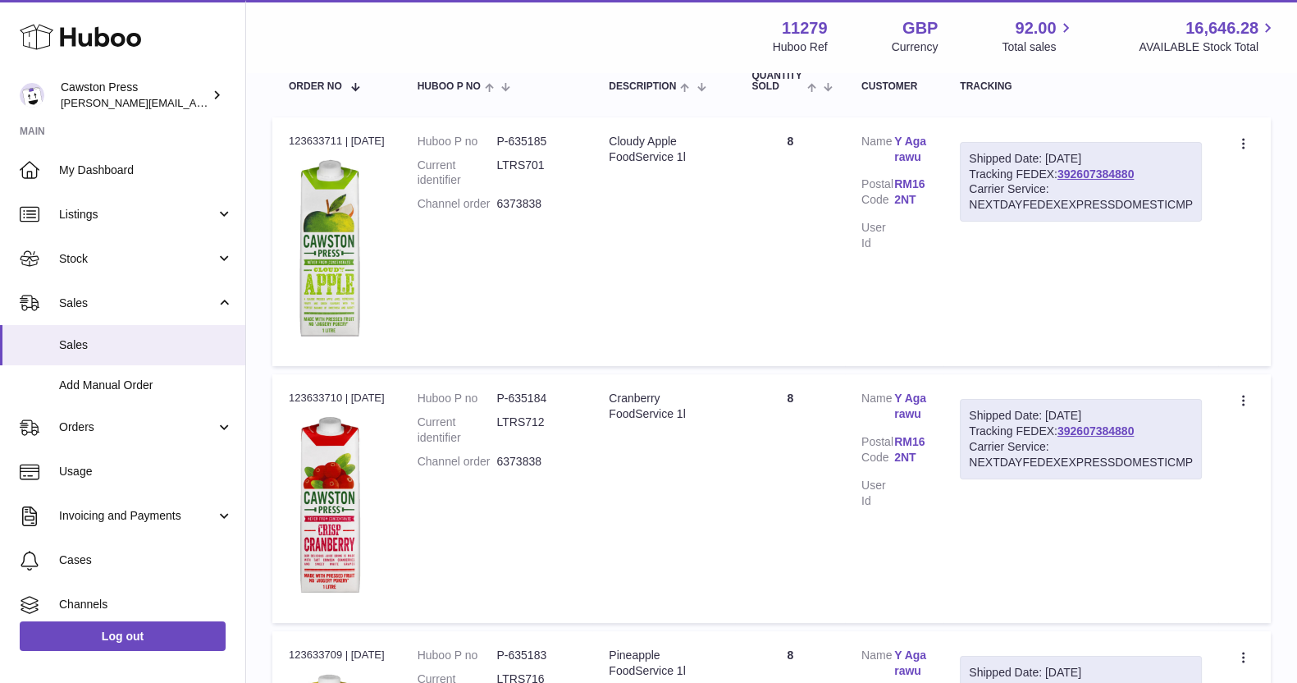
scroll to position [74, 0]
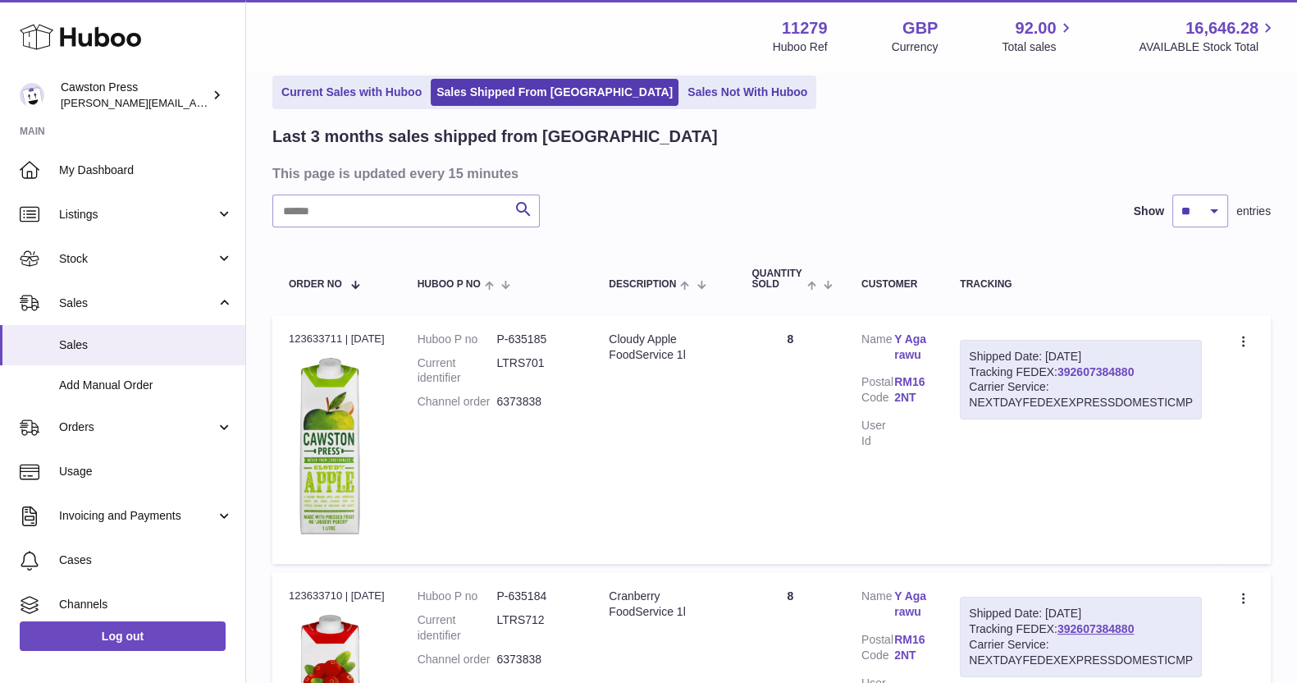
click at [1102, 371] on link "392607384880" at bounding box center [1096, 371] width 76 height 13
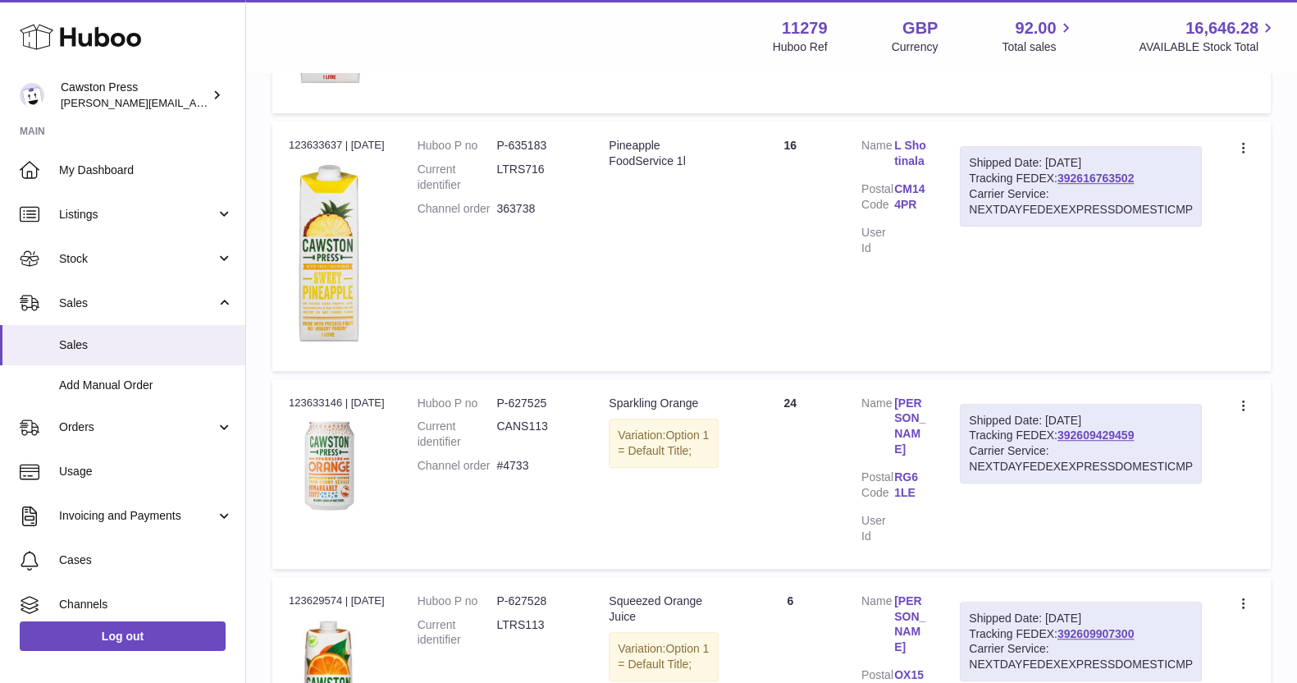
scroll to position [1407, 0]
